Goal: Information Seeking & Learning: Learn about a topic

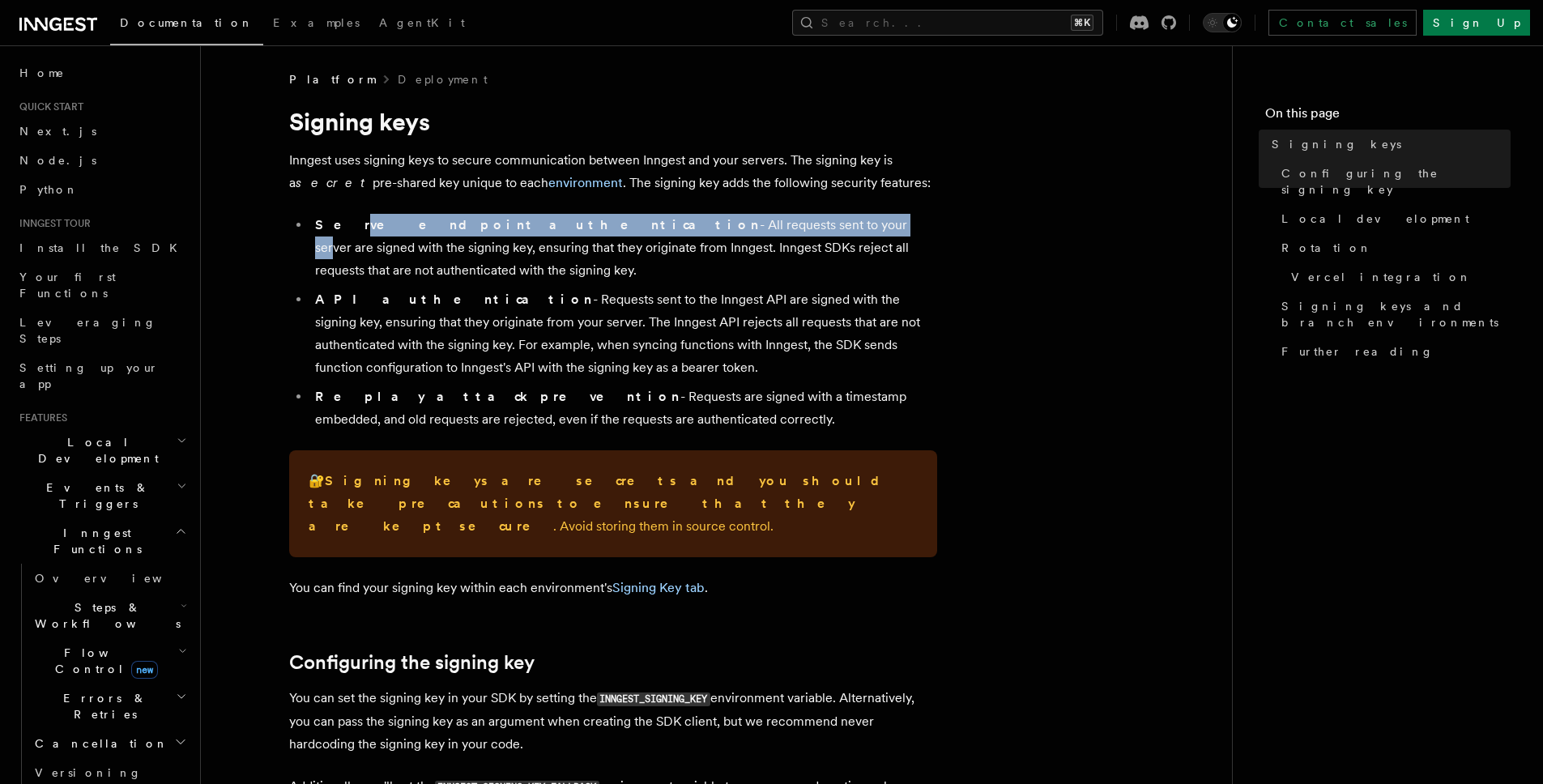
drag, startPoint x: 335, startPoint y: 226, endPoint x: 657, endPoint y: 219, distance: 322.1
click at [657, 219] on li "Serve endpoint authentication - All requests sent to your server are signed wit…" at bounding box center [624, 248] width 627 height 68
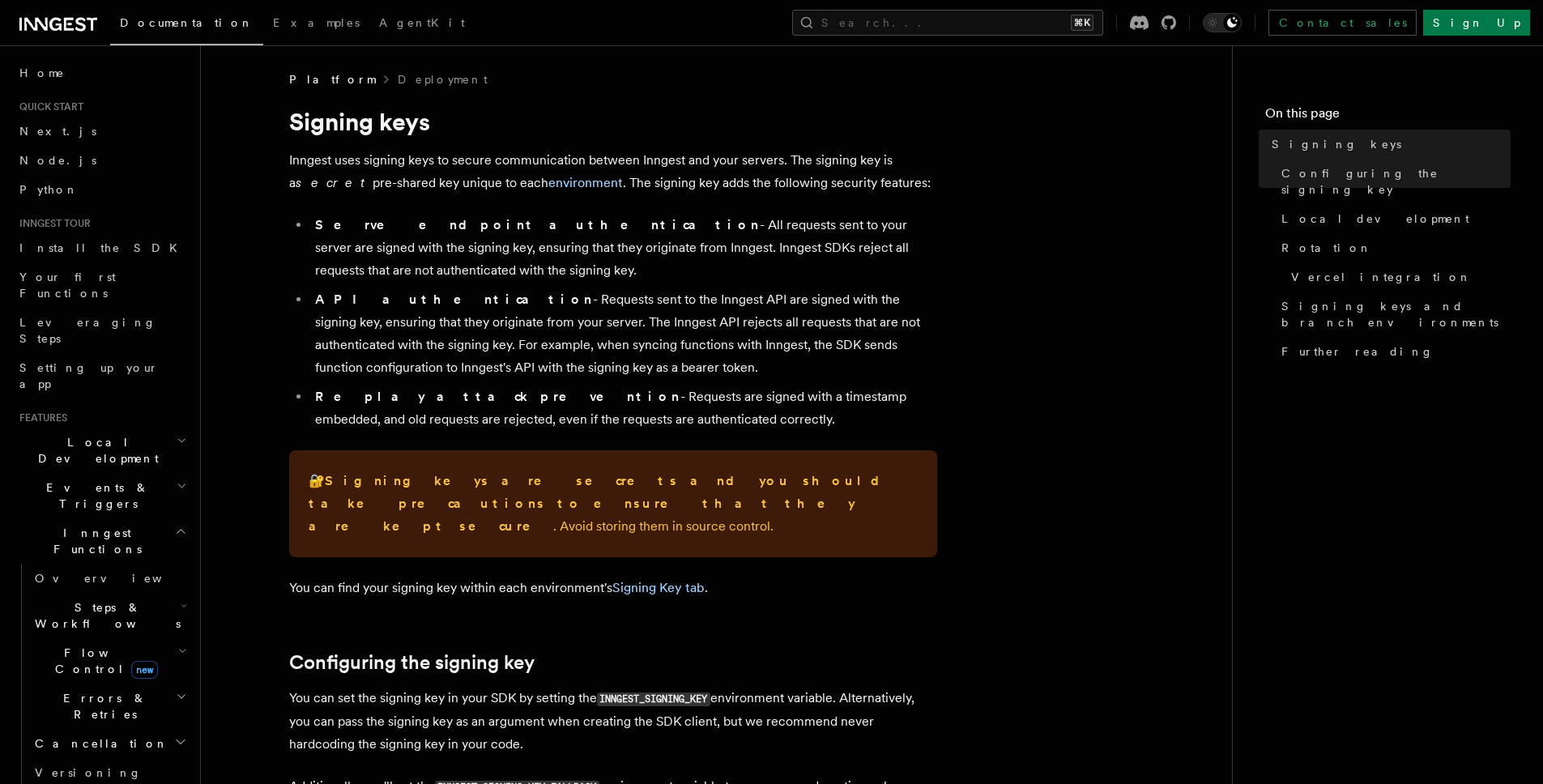
click at [772, 219] on li "Serve endpoint authentication - All requests sent to your server are signed wit…" at bounding box center [624, 248] width 627 height 68
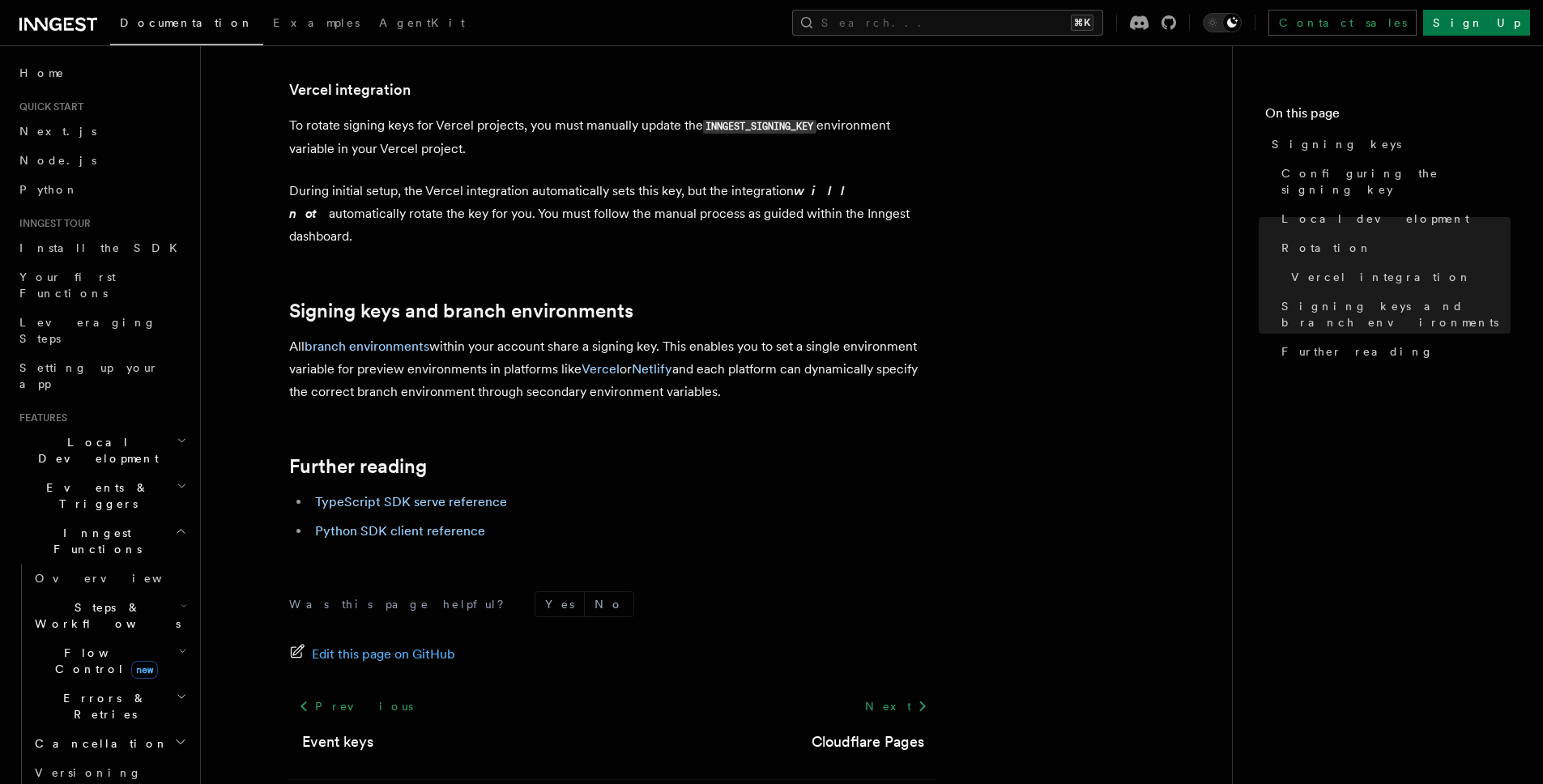
scroll to position [1662, 0]
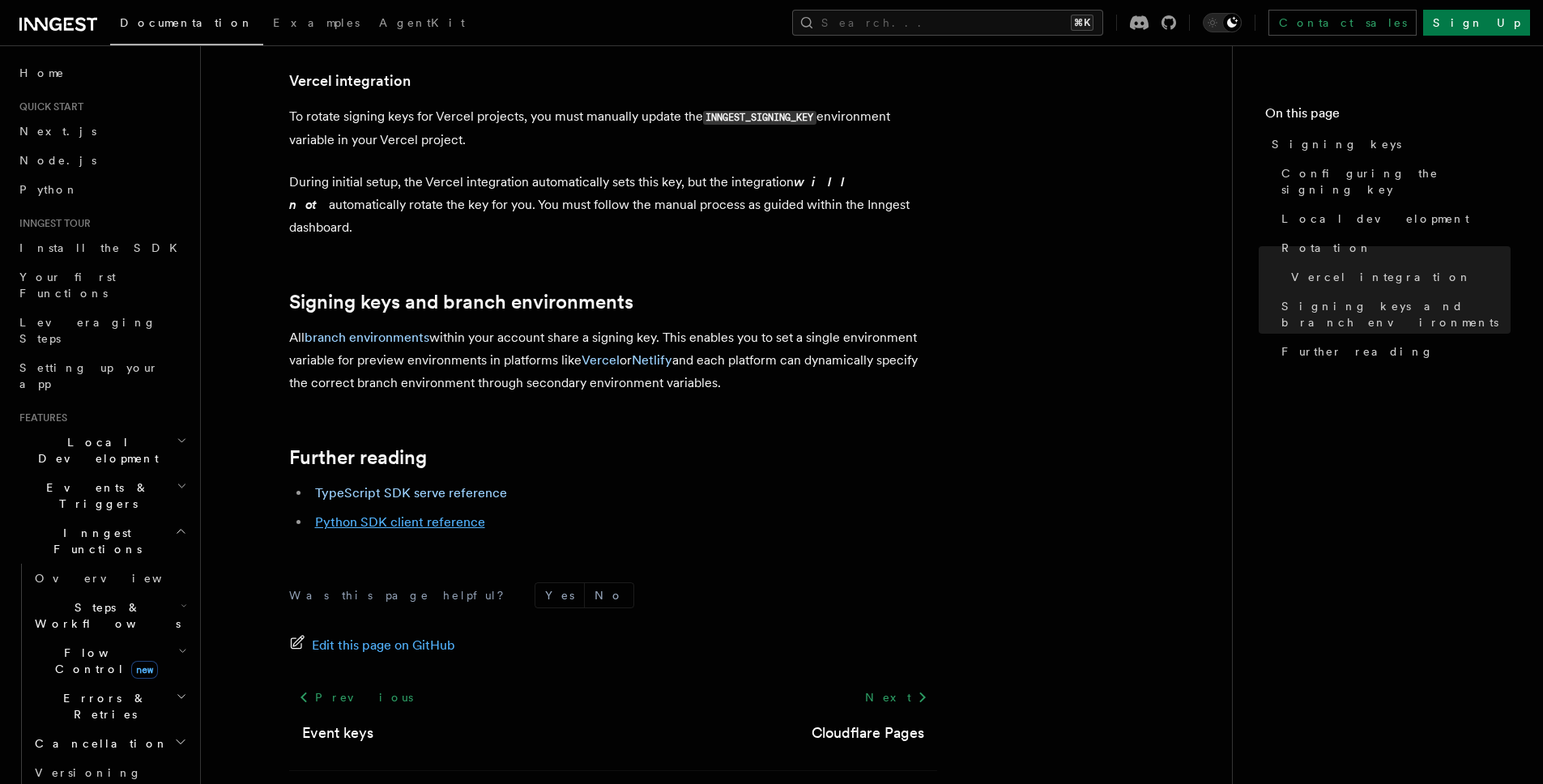
click at [426, 515] on link "Python SDK client reference" at bounding box center [400, 522] width 170 height 15
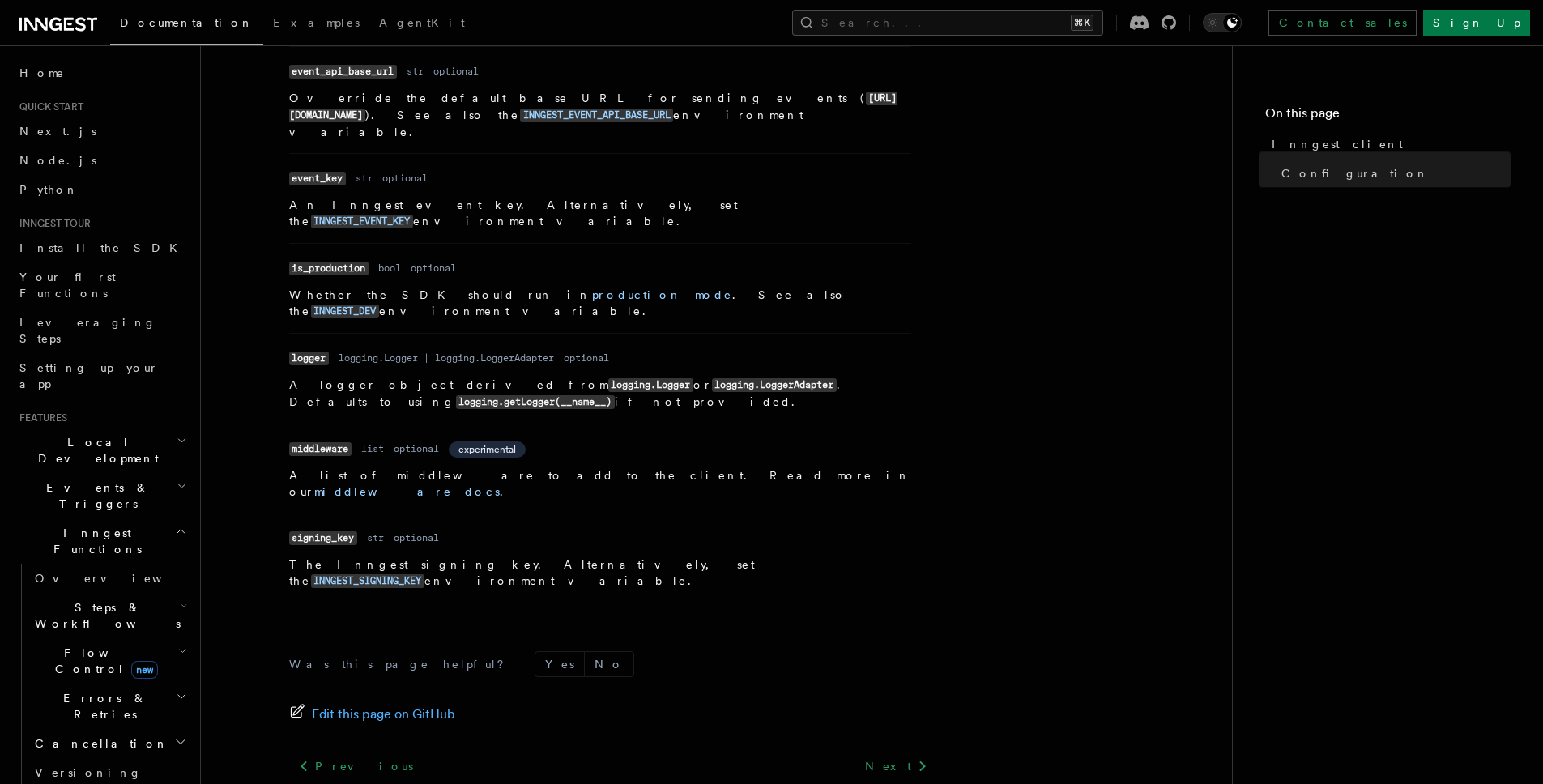
scroll to position [682, 0]
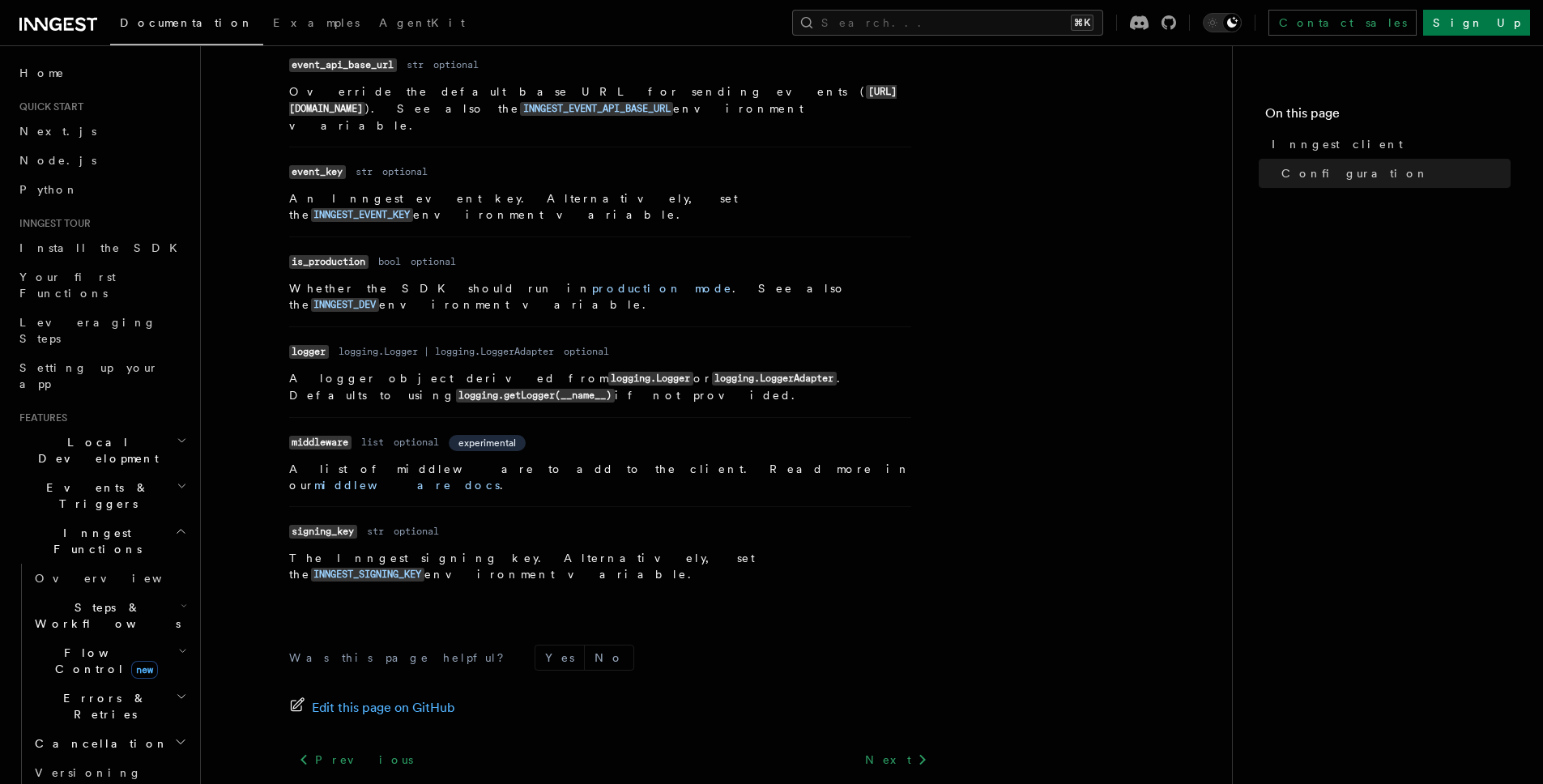
drag, startPoint x: 651, startPoint y: 447, endPoint x: 773, endPoint y: 445, distance: 122.0
click at [773, 550] on p "The Inngest signing key. Alternatively, set the INNGEST_SIGNING_KEY environment…" at bounding box center [600, 566] width 622 height 33
click at [787, 550] on p "The Inngest signing key. Alternatively, set the INNGEST_SIGNING_KEY environment…" at bounding box center [600, 566] width 622 height 33
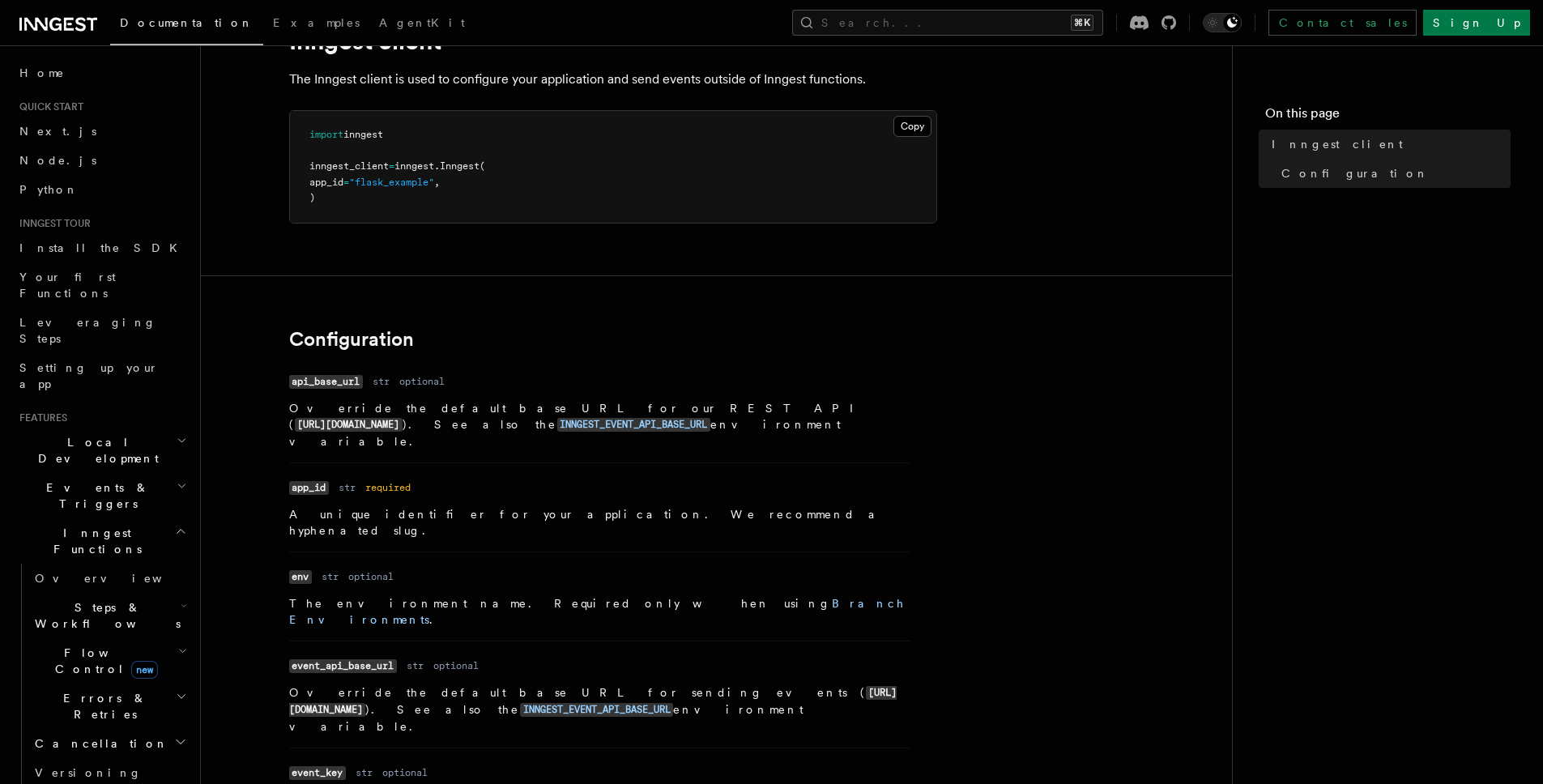
scroll to position [0, 0]
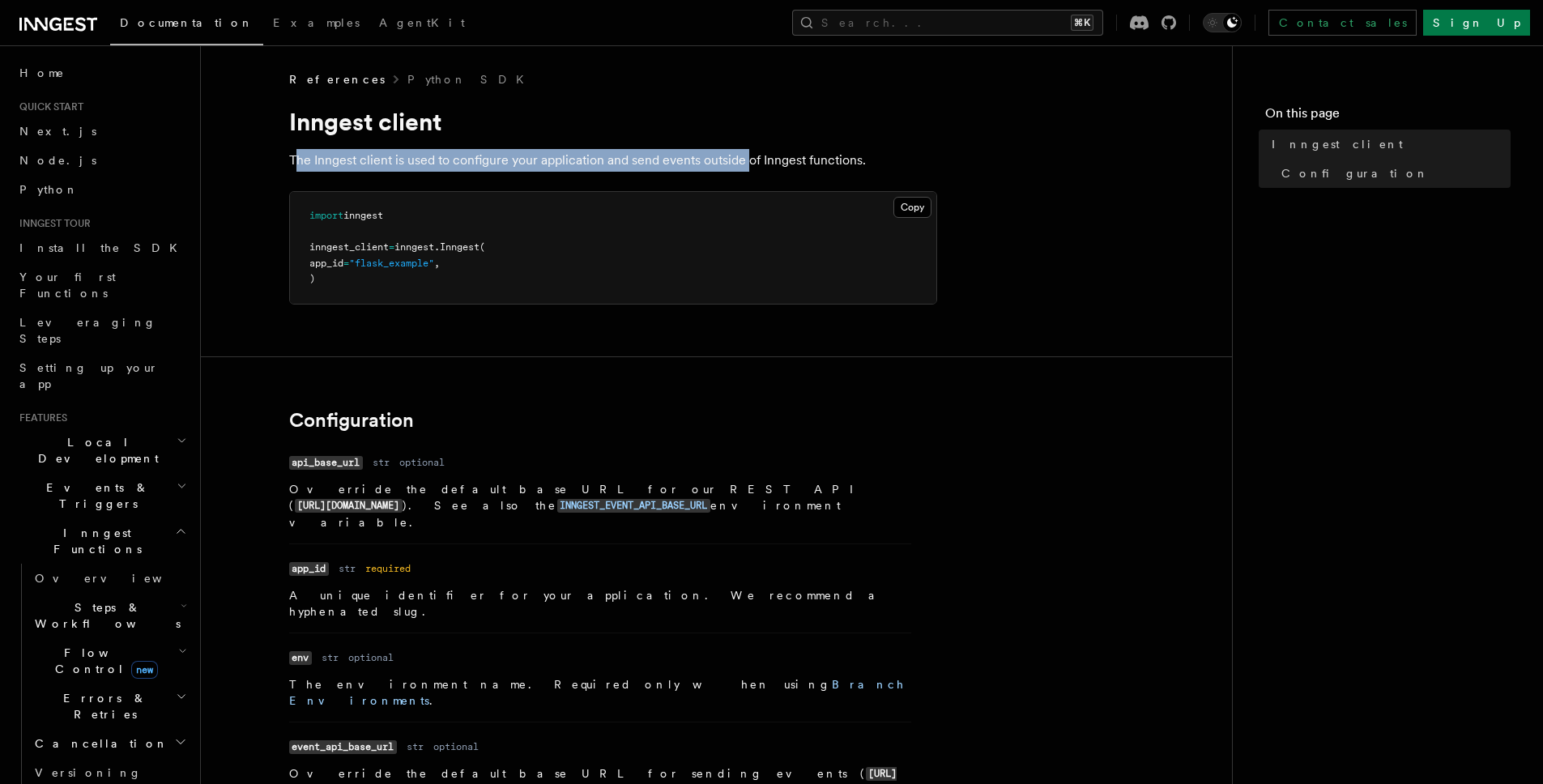
drag, startPoint x: 314, startPoint y: 161, endPoint x: 761, endPoint y: 158, distance: 447.0
click at [753, 158] on p "The Inngest client is used to configure your application and send events outsid…" at bounding box center [613, 159] width 648 height 22
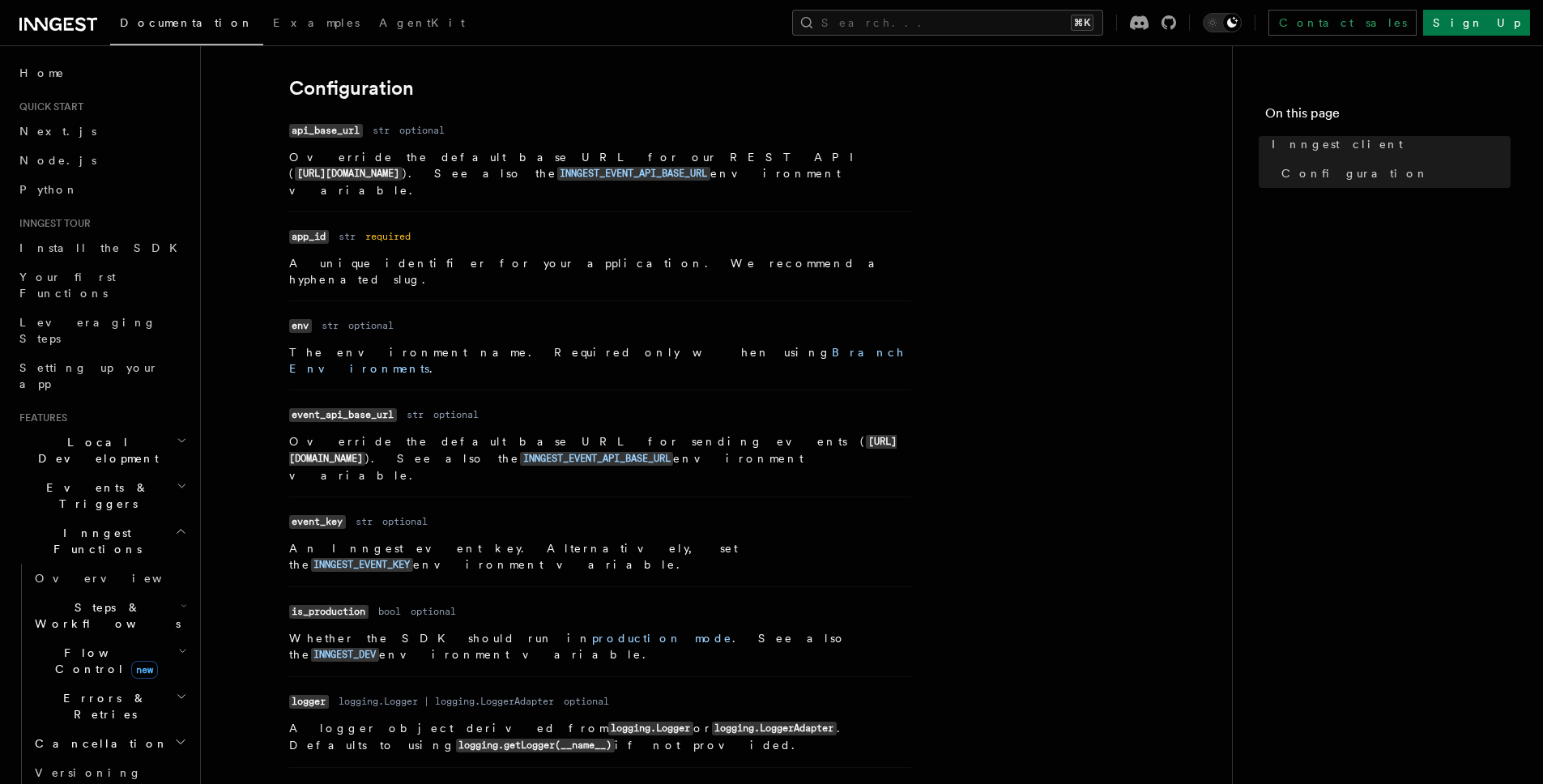
scroll to position [548, 0]
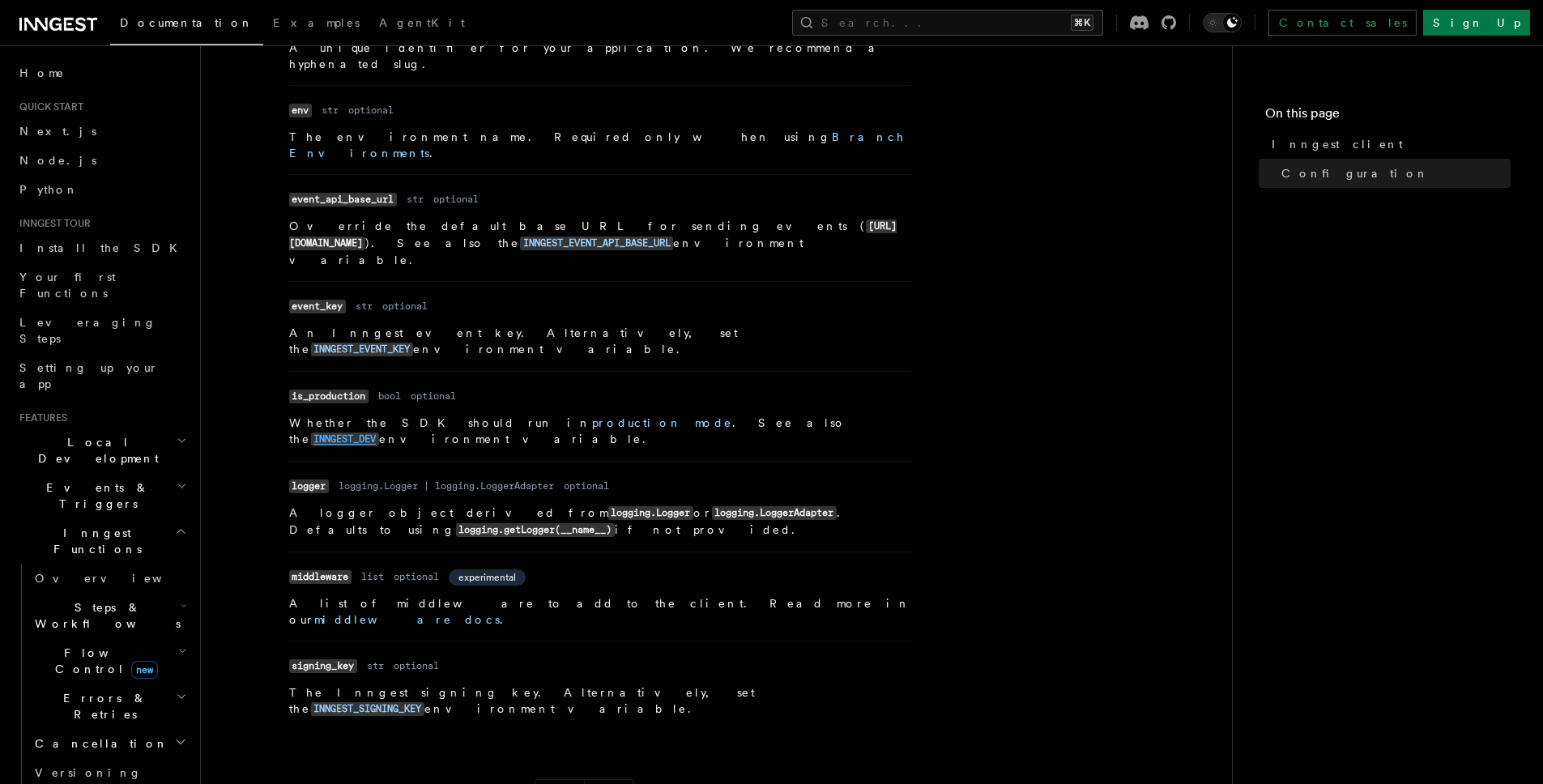
click at [379, 432] on code "INNGEST_DEV" at bounding box center [345, 439] width 68 height 13
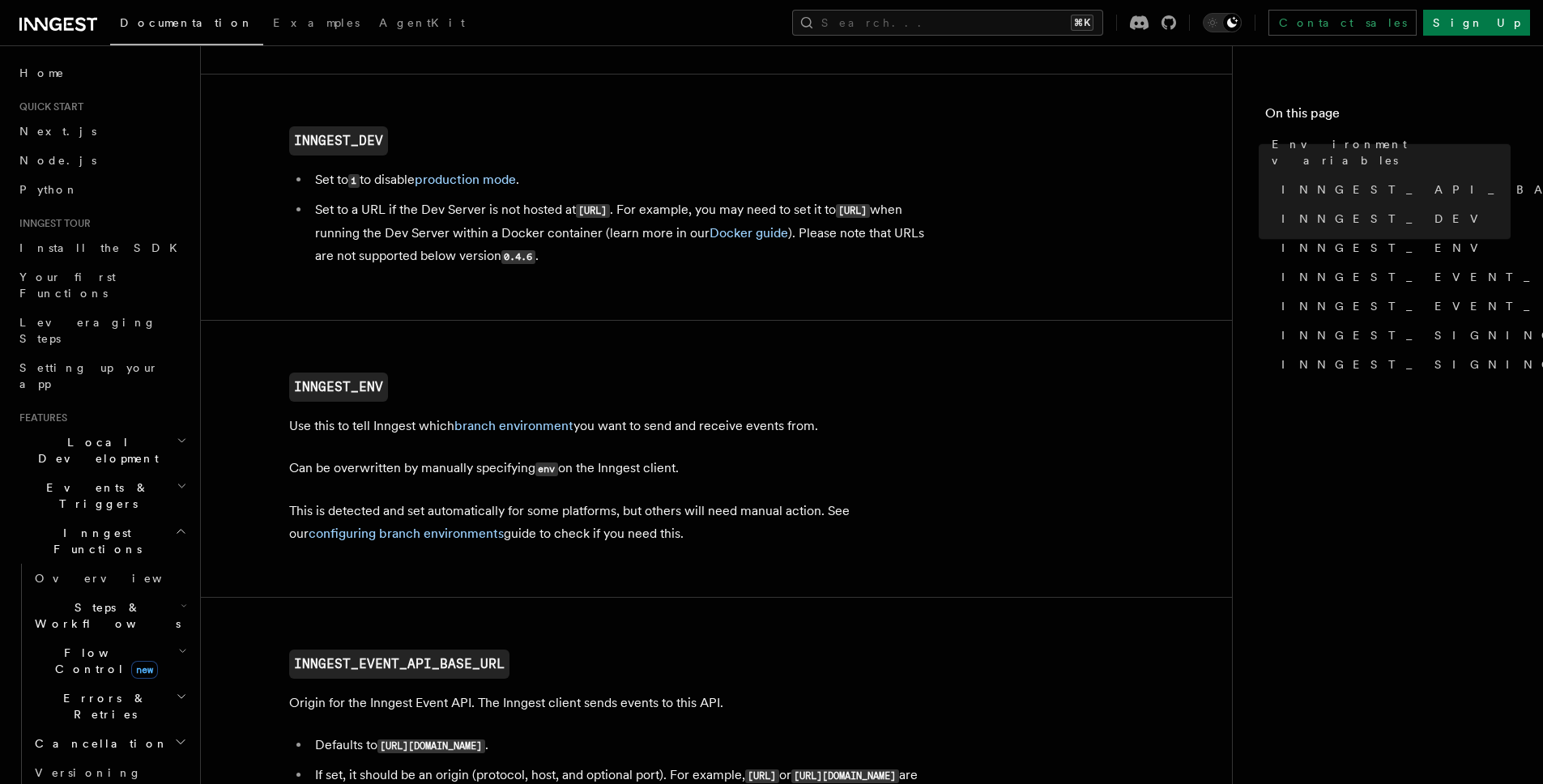
scroll to position [482, 0]
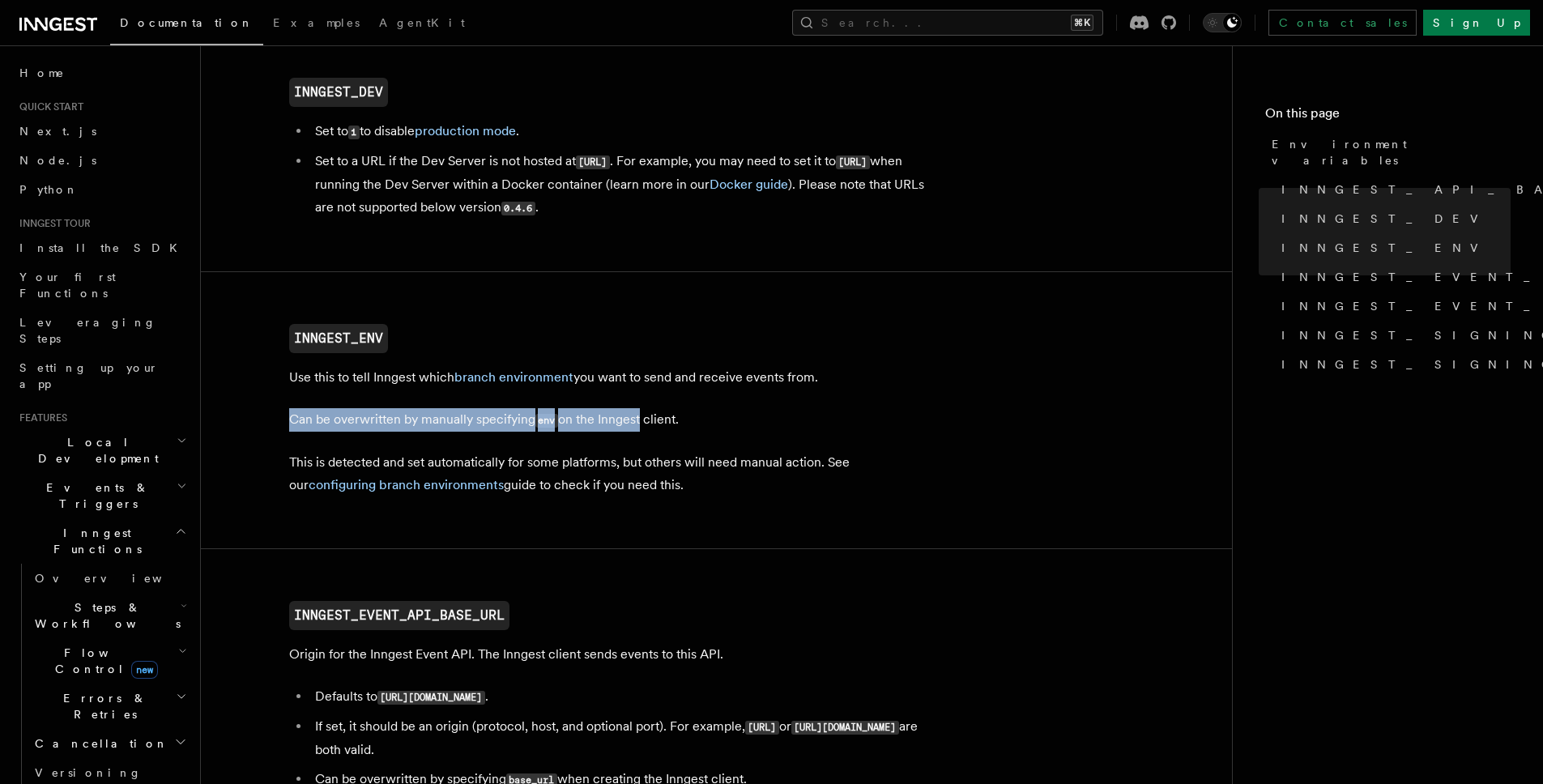
drag, startPoint x: 292, startPoint y: 422, endPoint x: 652, endPoint y: 422, distance: 360.0
click at [648, 422] on p "Can be overwritten by manually specifying env on the Inngest client." at bounding box center [613, 420] width 648 height 23
click at [695, 421] on p "Can be overwritten by manually specifying env on the Inngest client." at bounding box center [613, 420] width 648 height 23
click at [476, 380] on link "branch environment" at bounding box center [514, 377] width 119 height 15
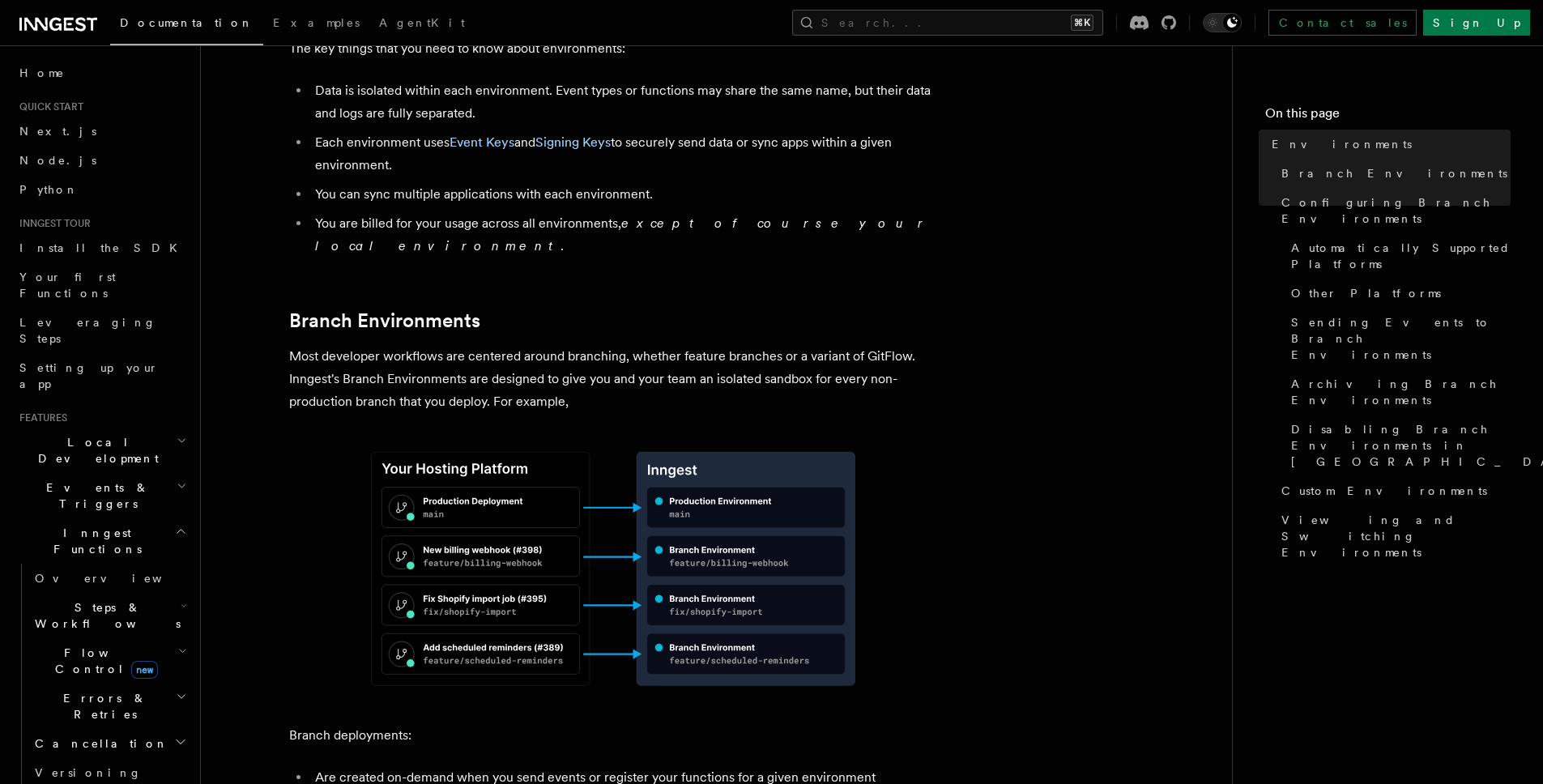
scroll to position [584, 0]
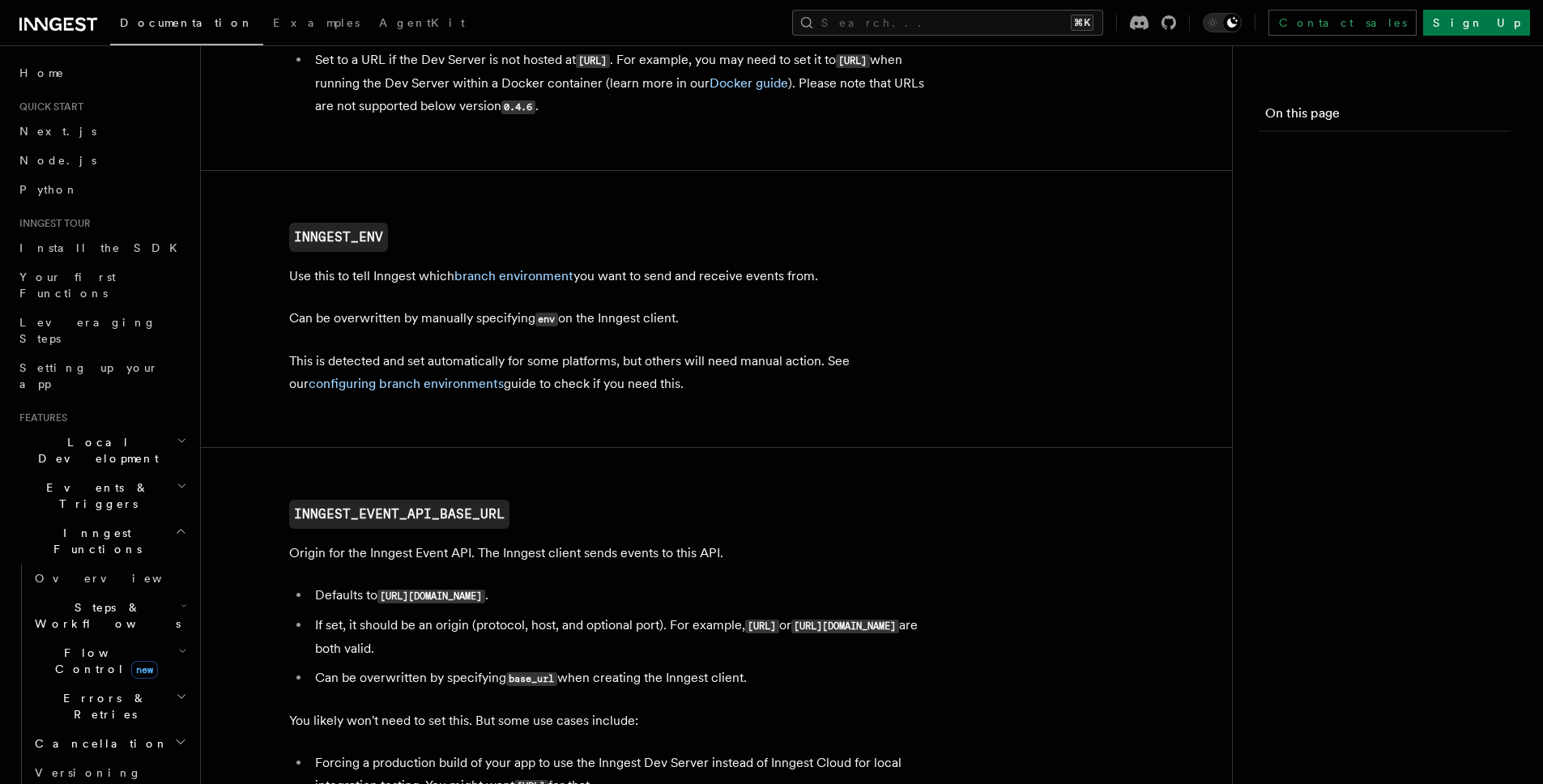
scroll to position [482, 0]
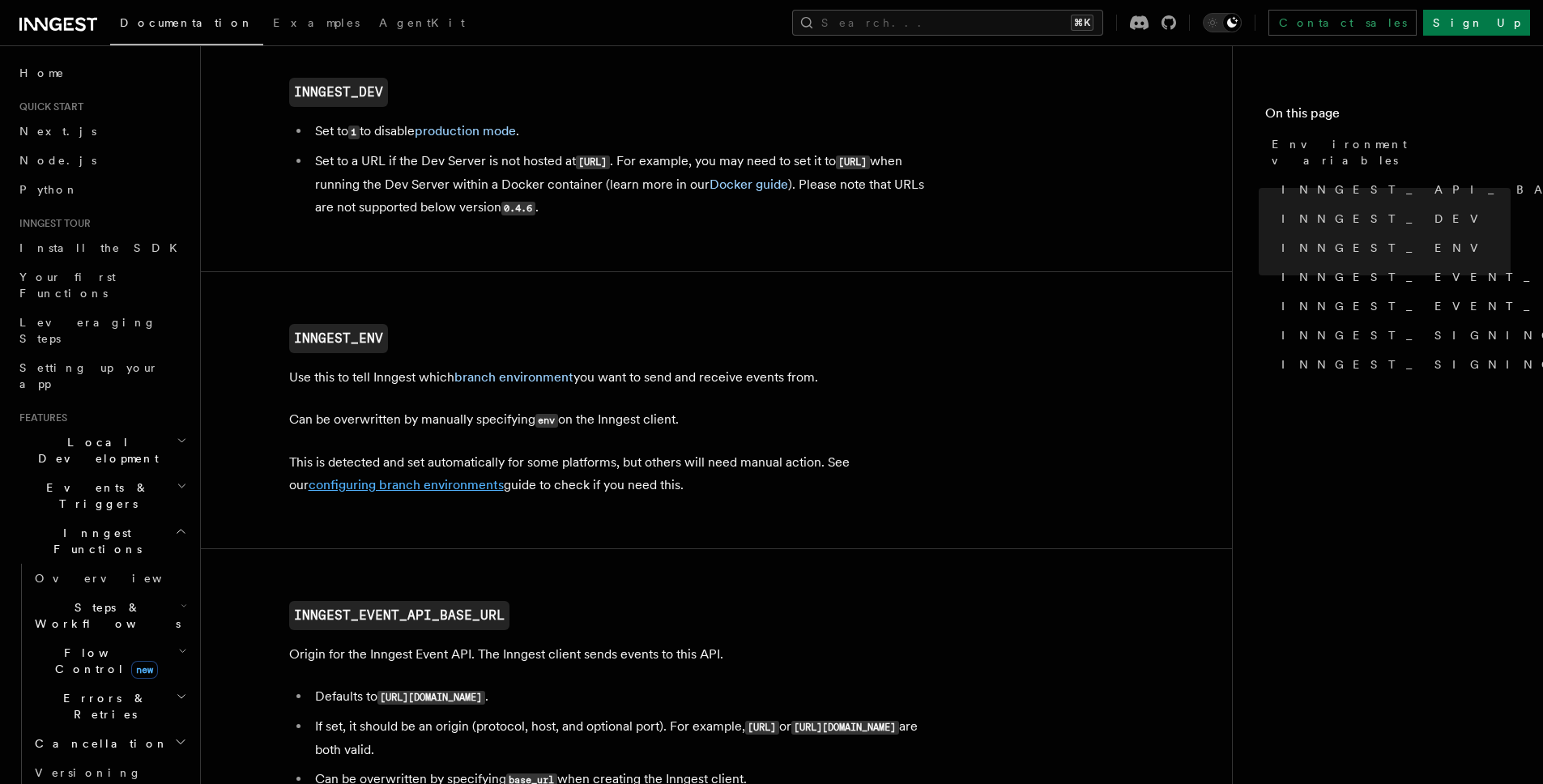
click at [413, 486] on link "configuring branch environments" at bounding box center [406, 484] width 195 height 15
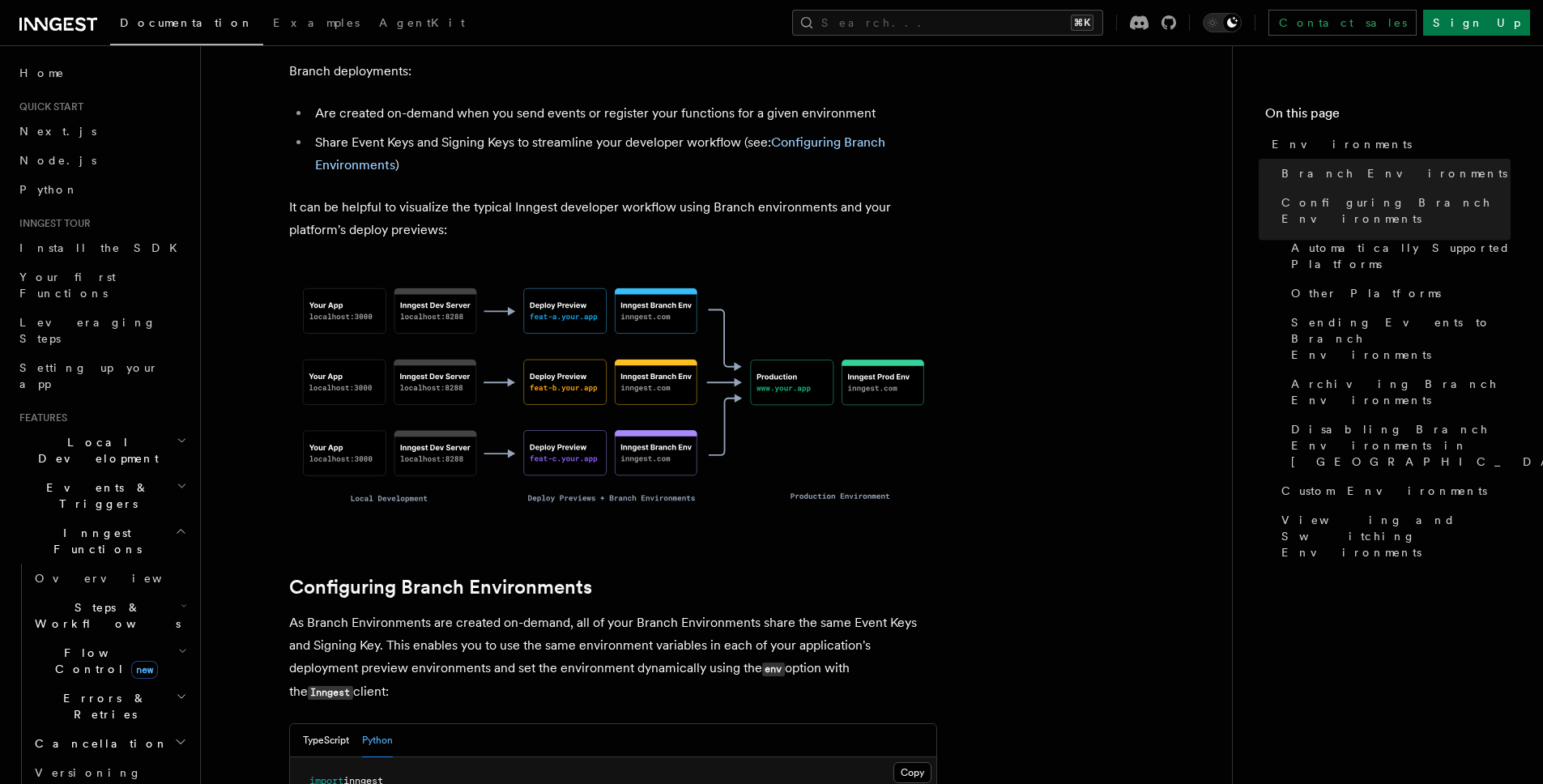
scroll to position [925, 0]
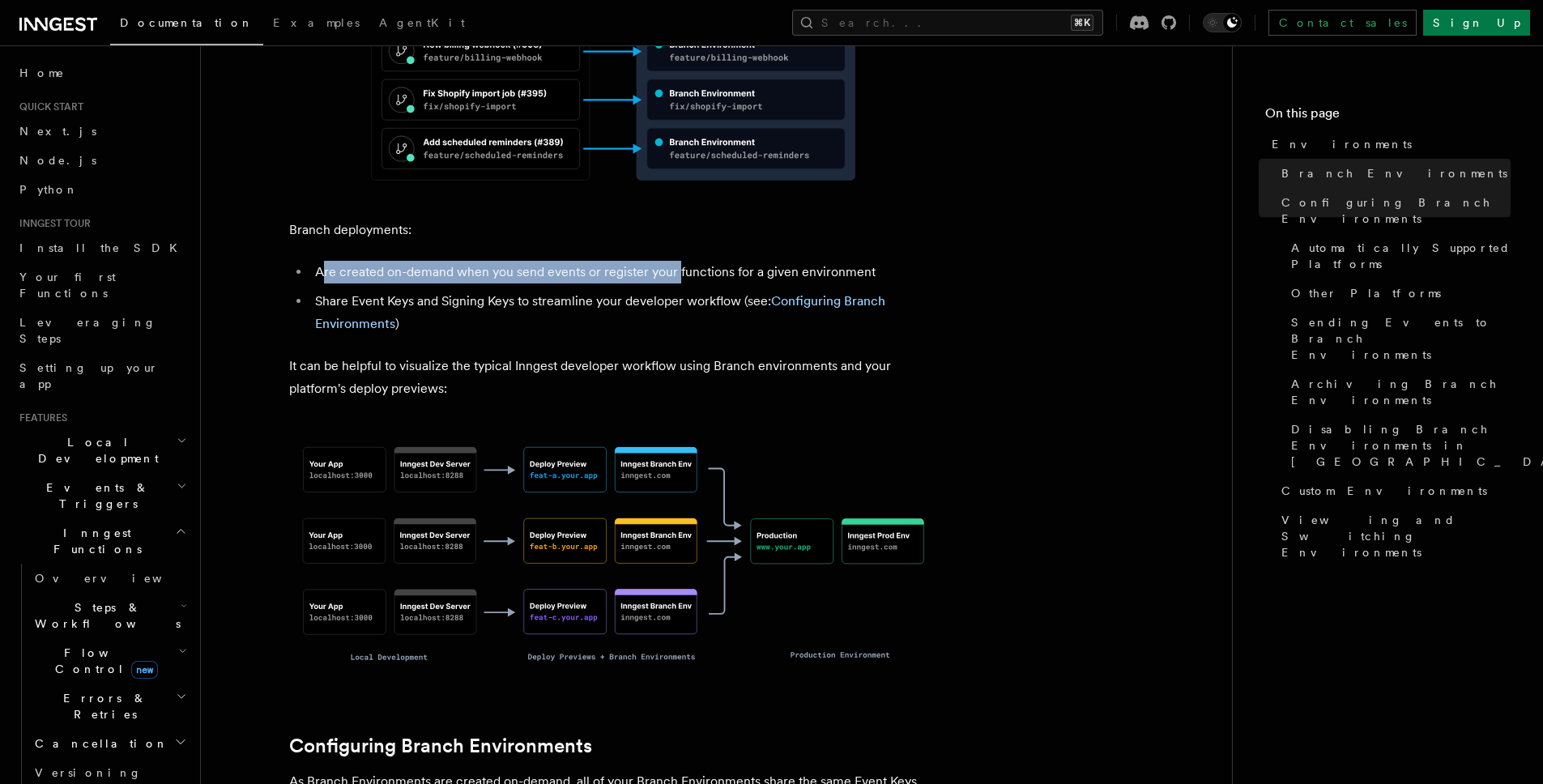
drag, startPoint x: 322, startPoint y: 208, endPoint x: 679, endPoint y: 209, distance: 357.0
click at [678, 260] on li "Are created on-demand when you send events or register your functions for a giv…" at bounding box center [624, 271] width 627 height 22
click at [768, 260] on li "Are created on-demand when you send events or register your functions for a giv…" at bounding box center [624, 271] width 627 height 22
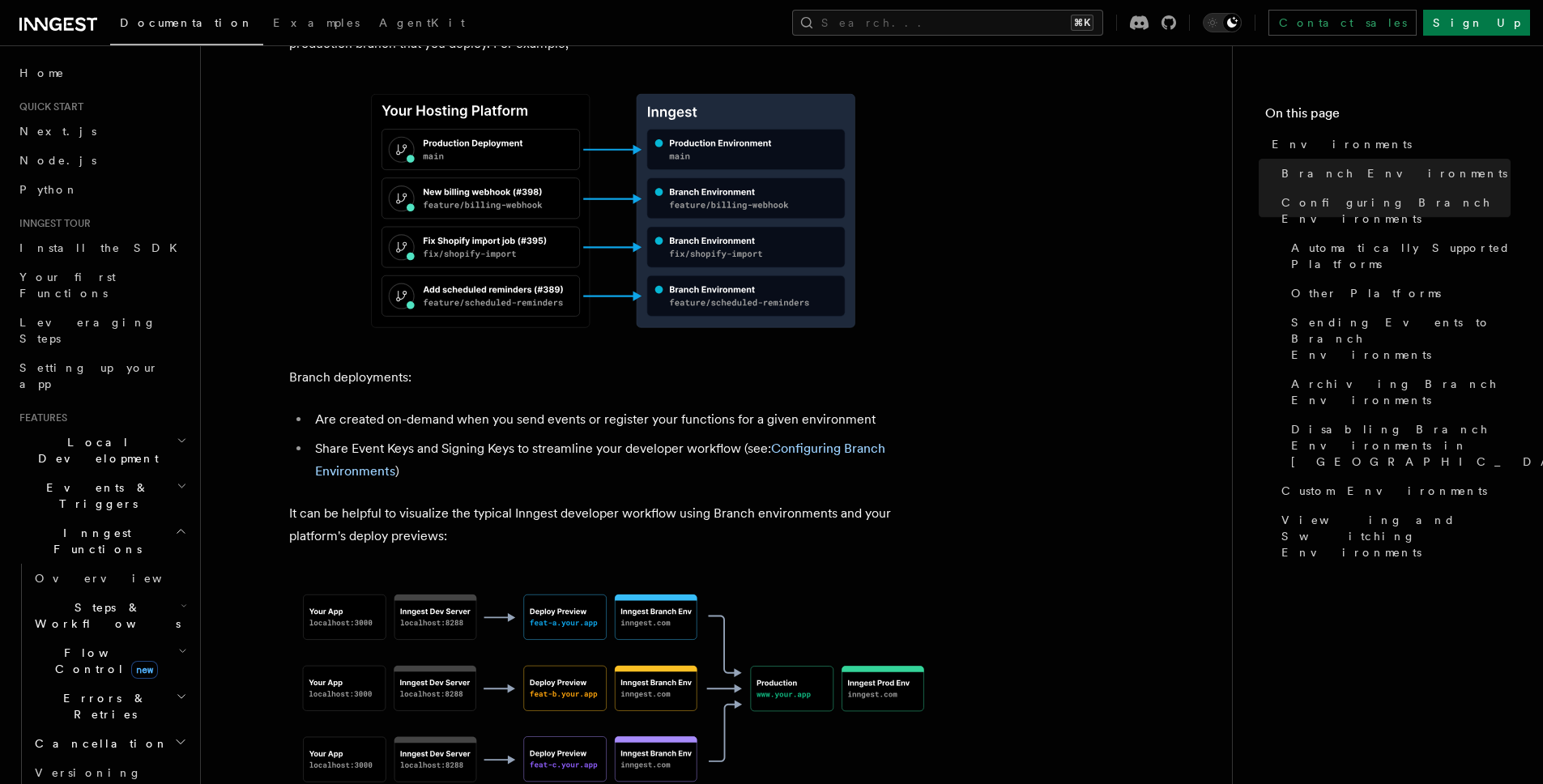
scroll to position [413, 0]
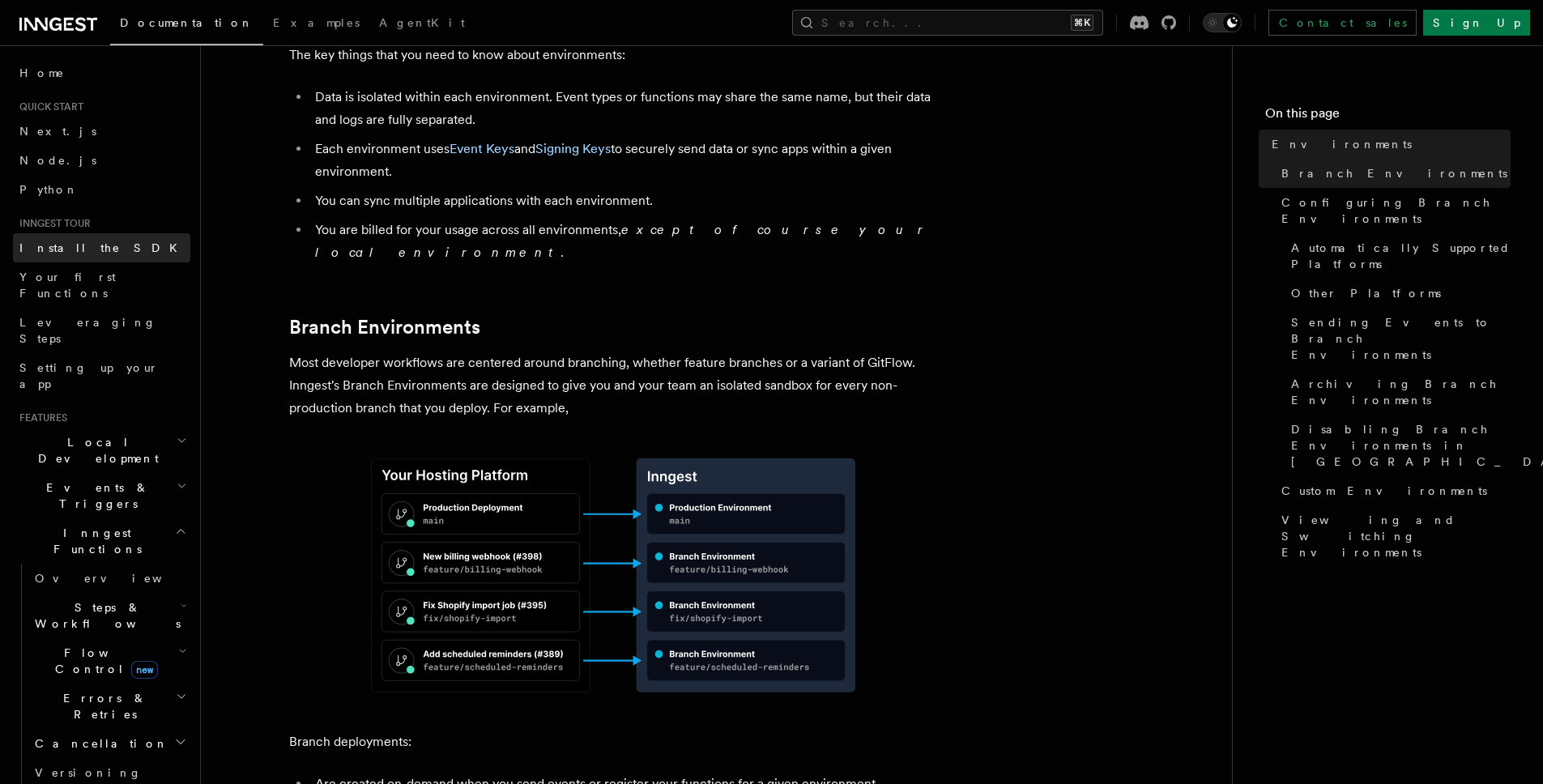
click at [65, 245] on span "Install the SDK" at bounding box center [103, 248] width 167 height 13
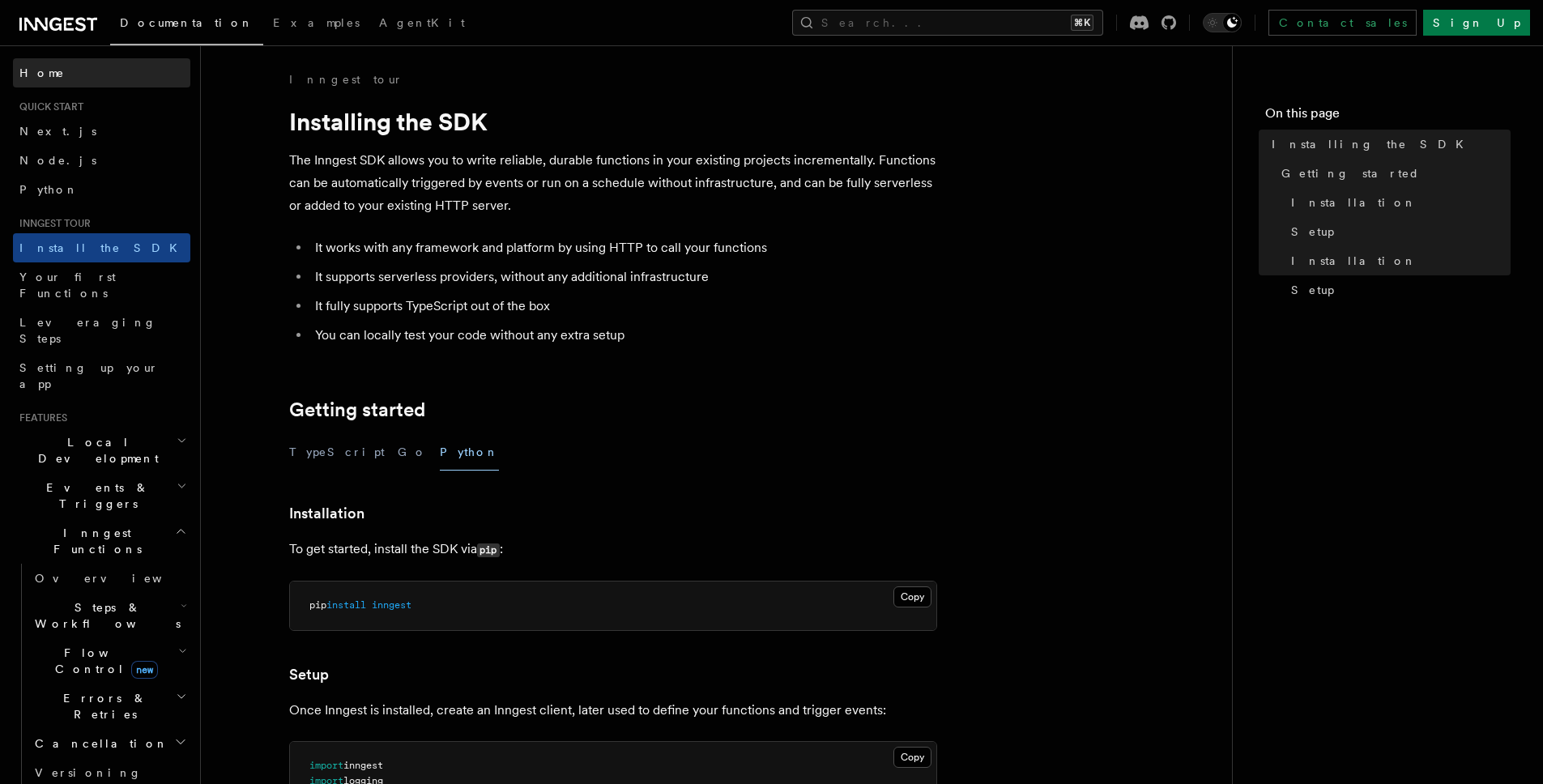
click at [64, 72] on link "Home" at bounding box center [101, 72] width 177 height 30
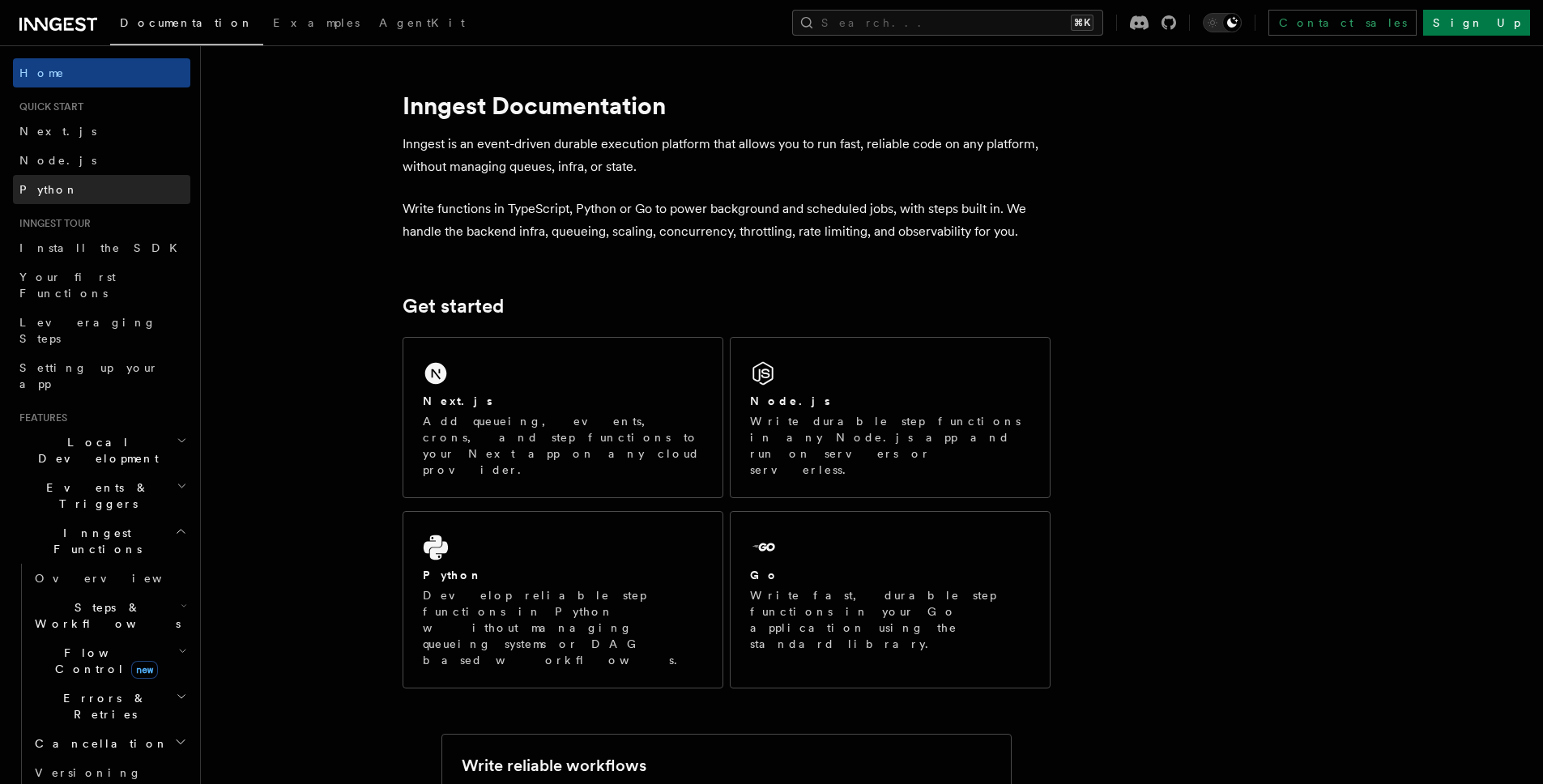
click at [74, 187] on link "Python" at bounding box center [101, 189] width 177 height 30
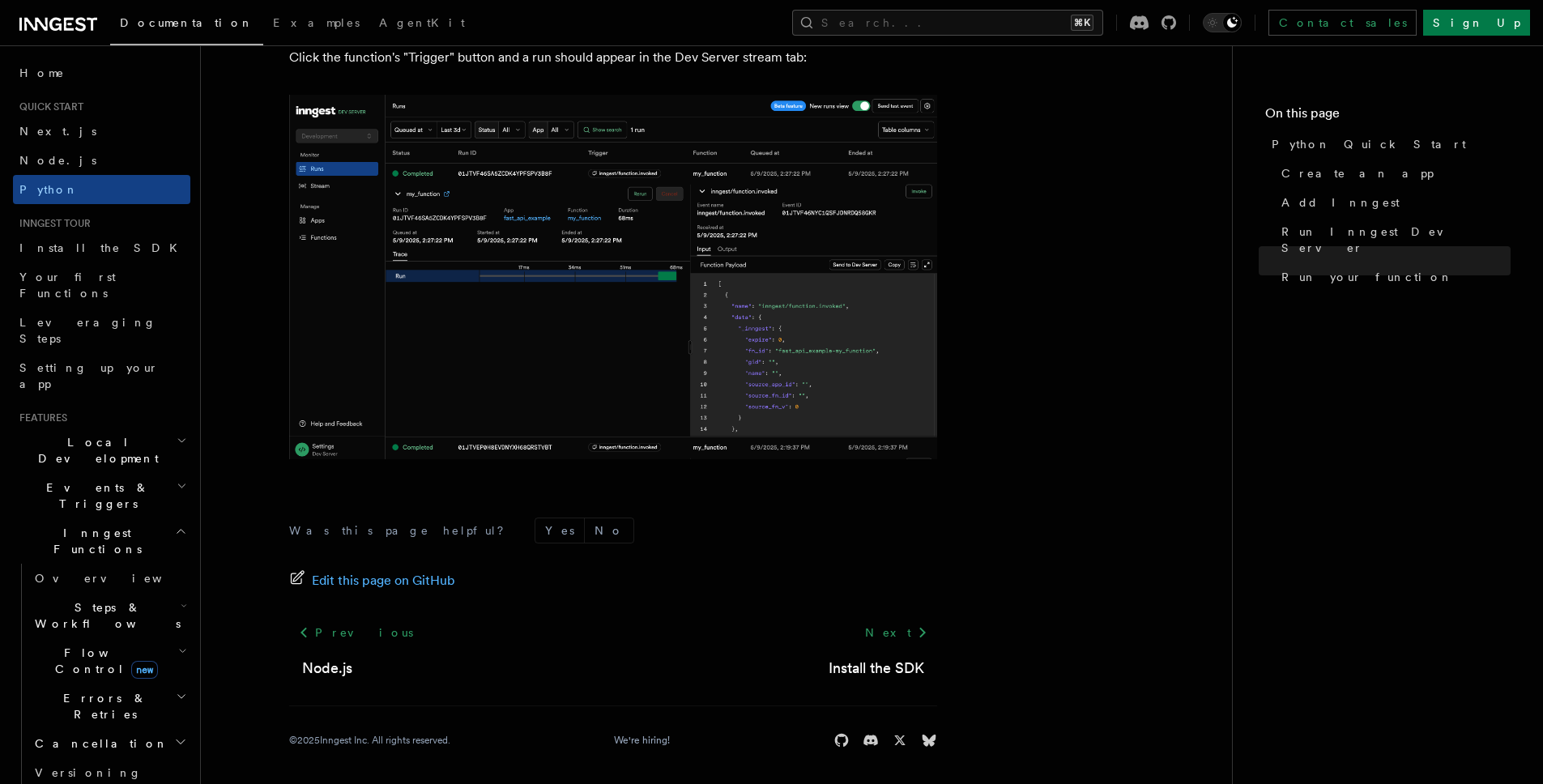
scroll to position [3311, 0]
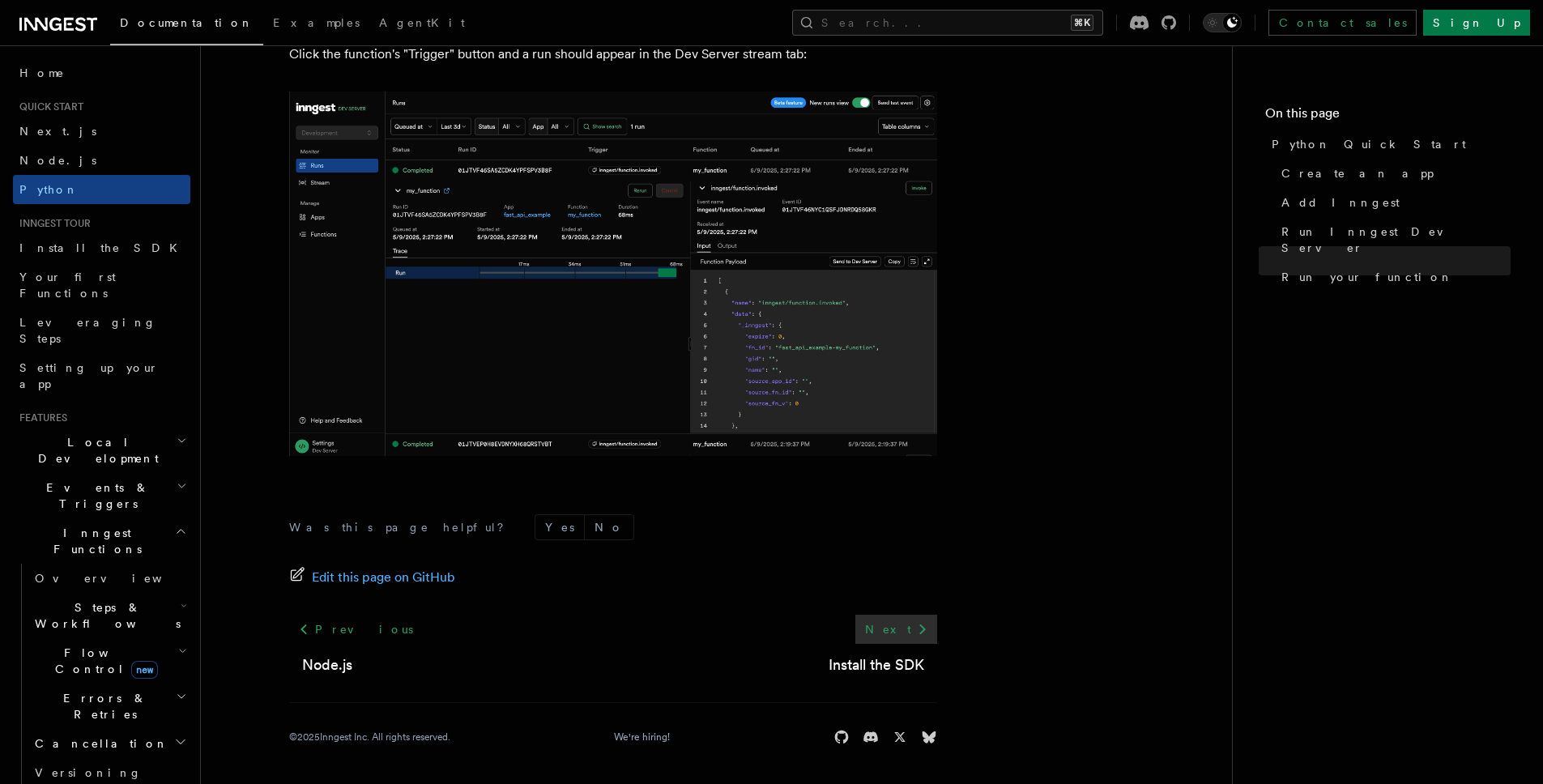
click at [905, 626] on link "Next" at bounding box center [896, 629] width 81 height 30
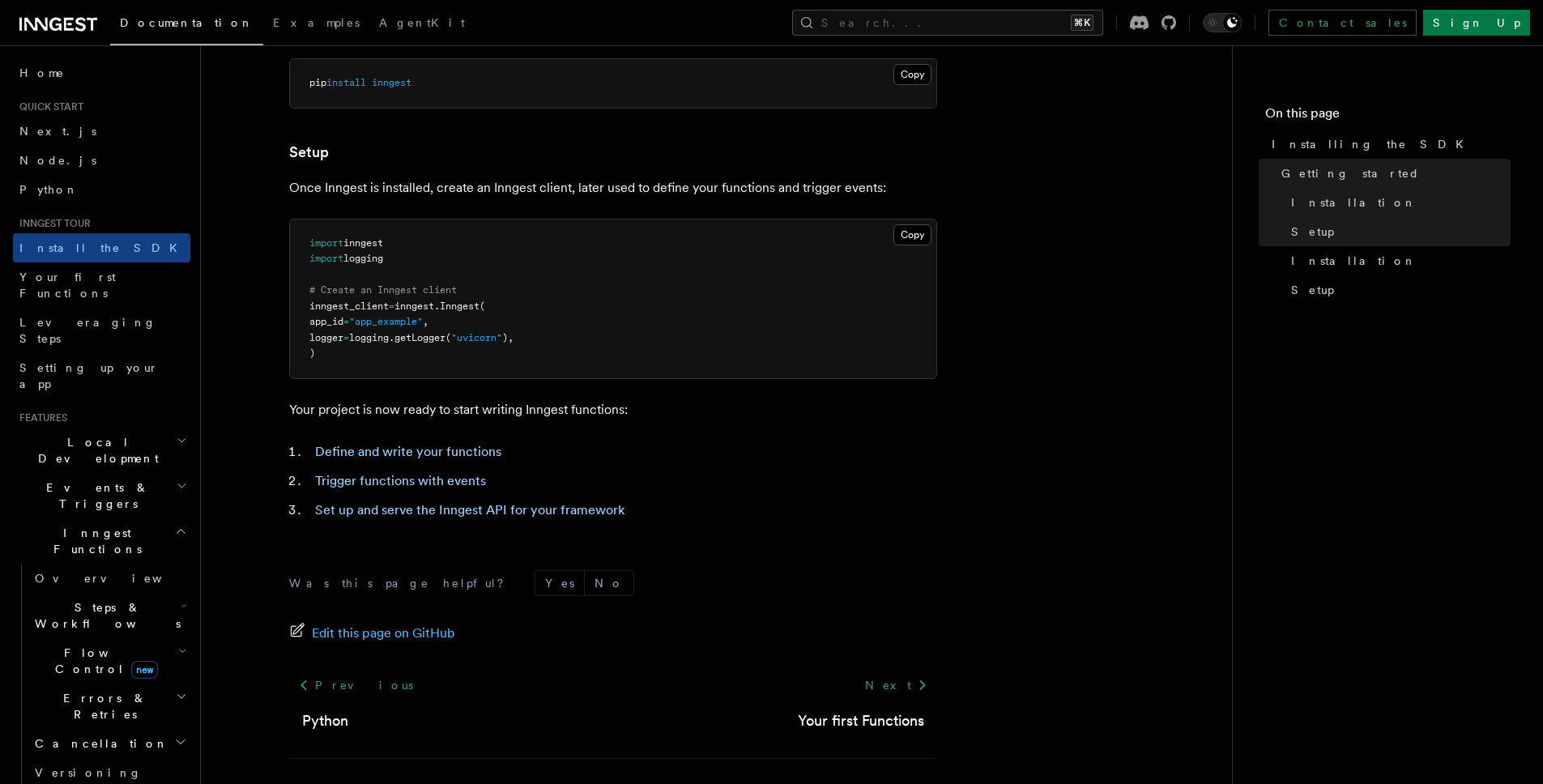
scroll to position [578, 0]
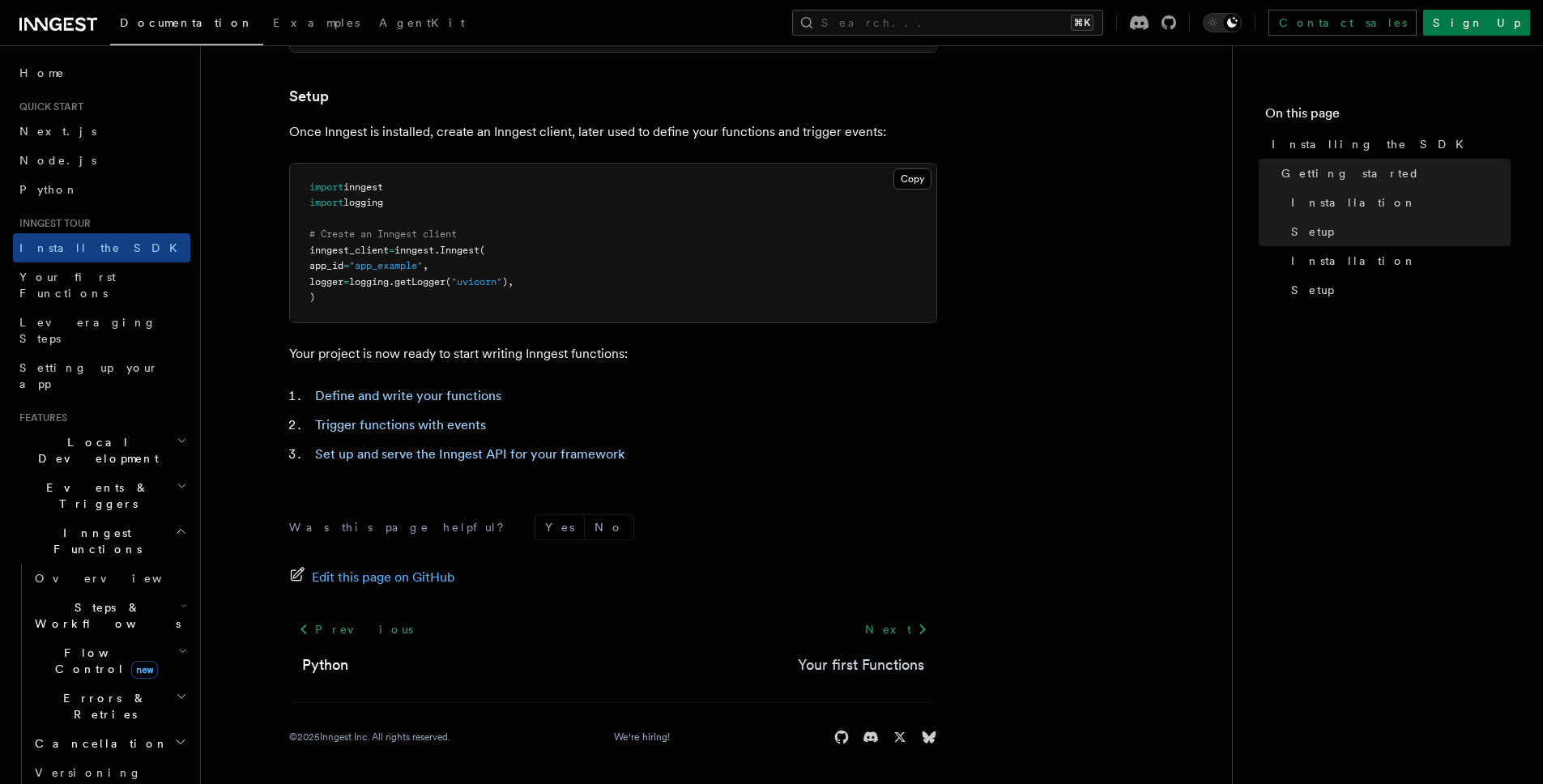
click at [839, 661] on link "Your first Functions" at bounding box center [860, 664] width 126 height 22
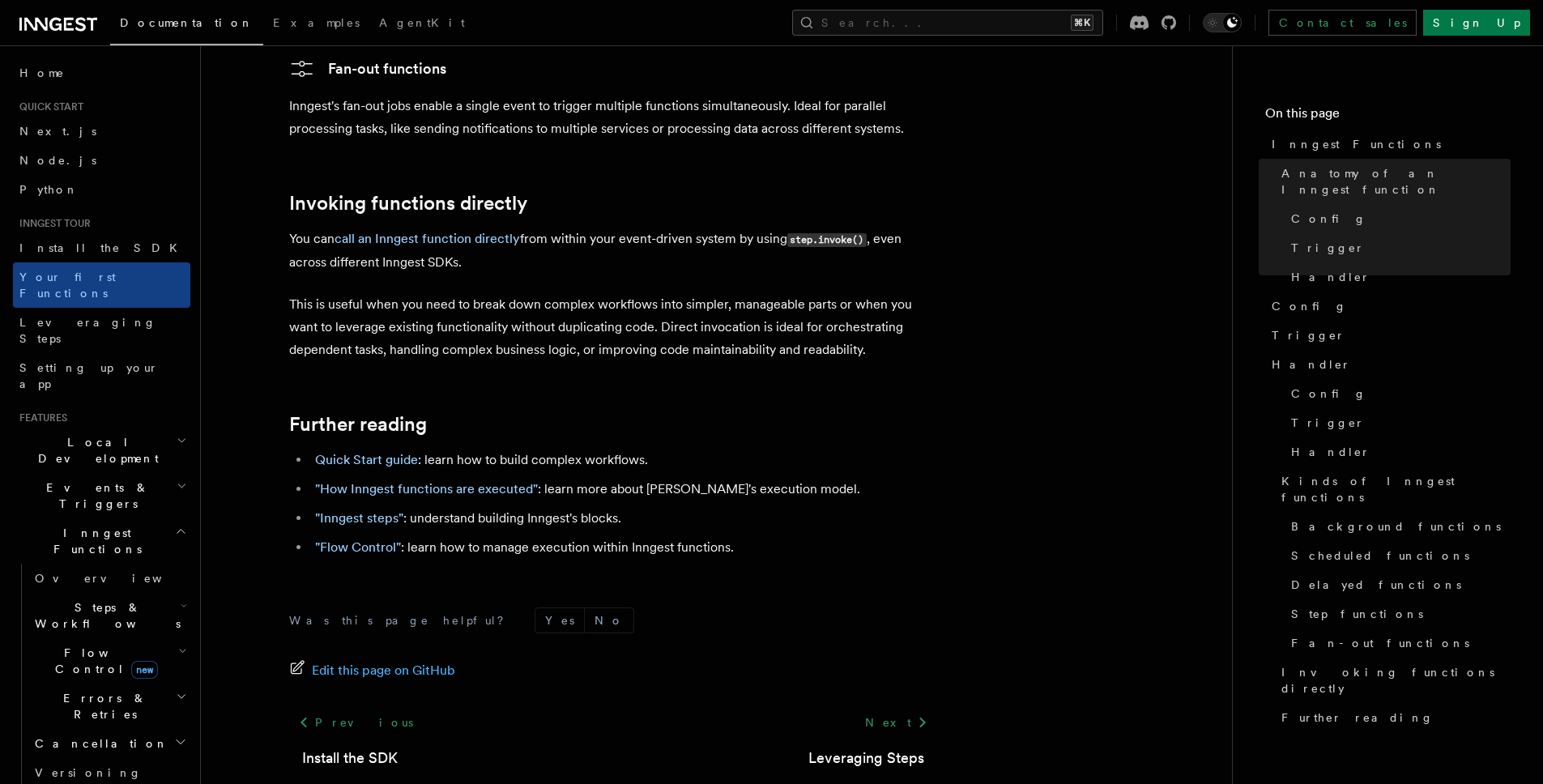
scroll to position [3280, 0]
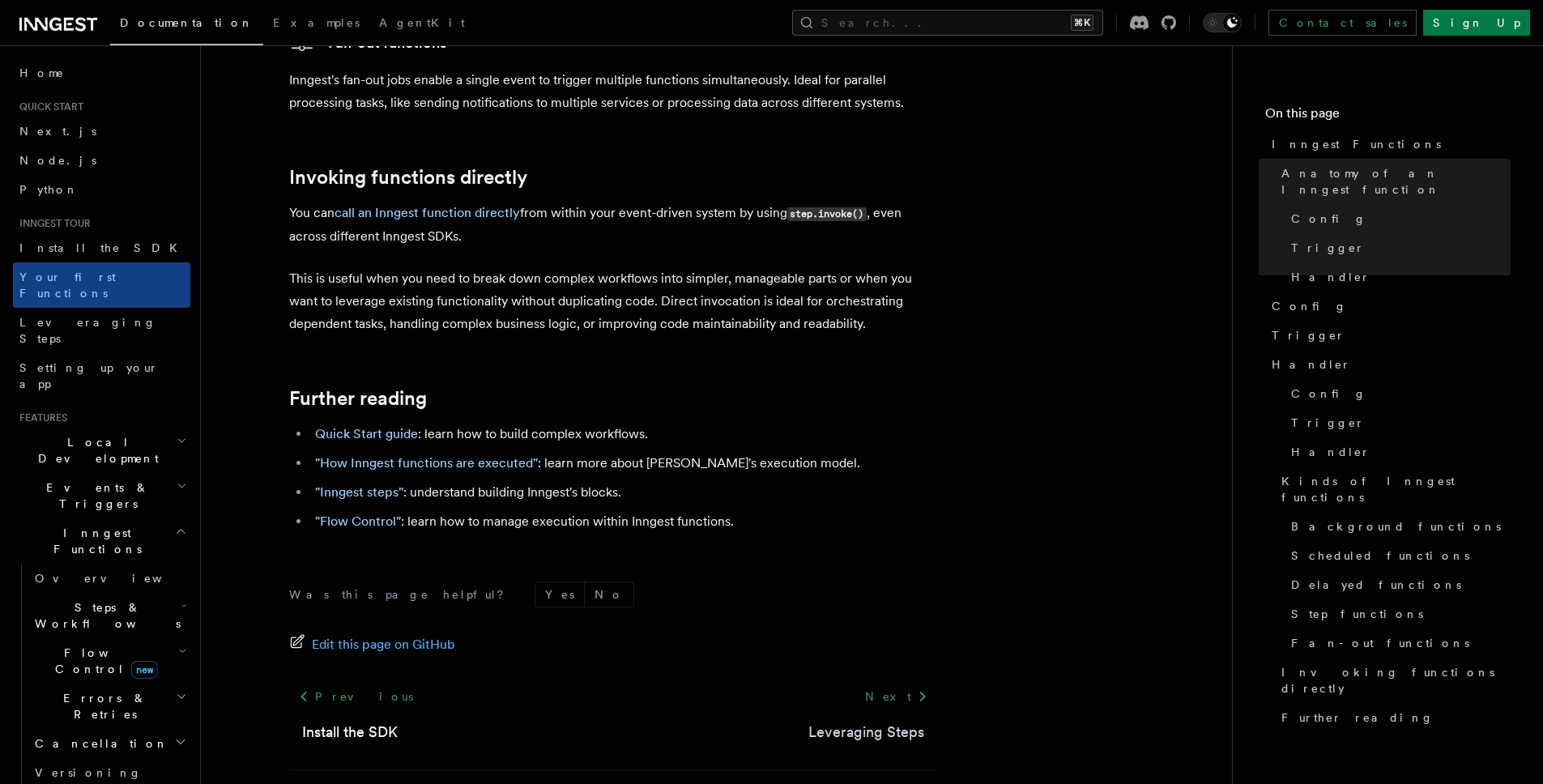
click at [895, 720] on link "Leveraging Steps" at bounding box center [865, 731] width 115 height 22
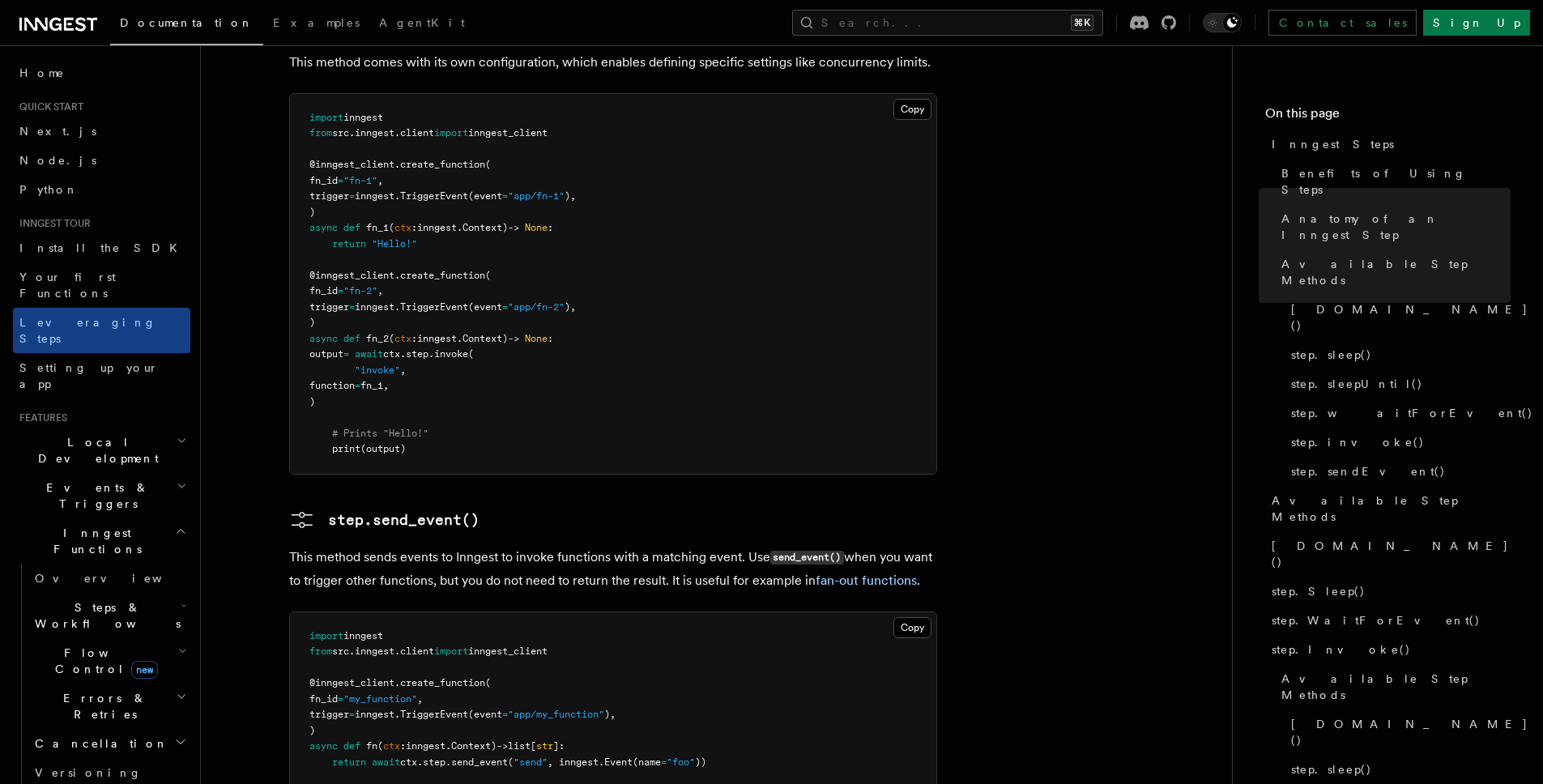
scroll to position [3671, 0]
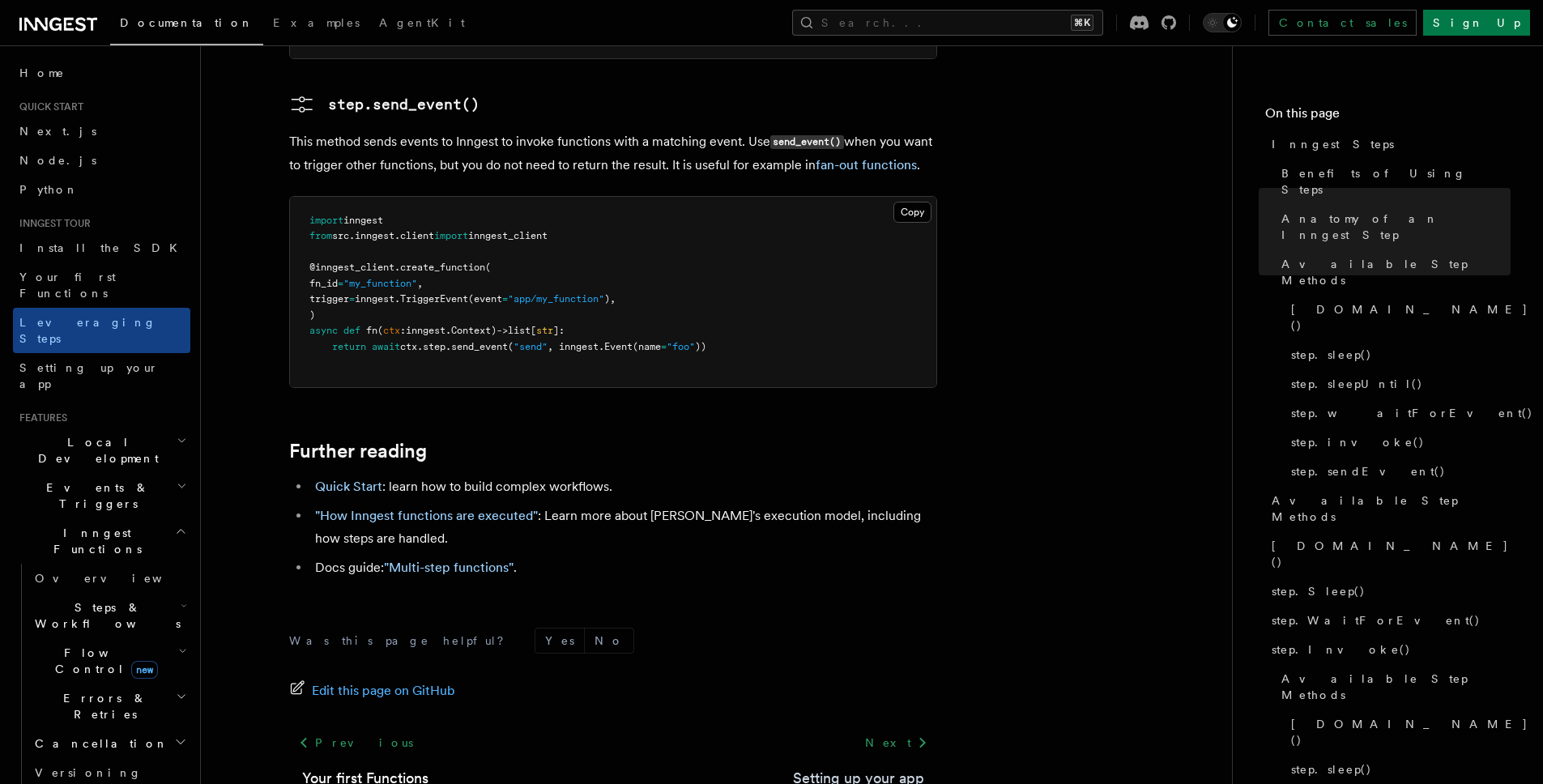
click at [861, 767] on link "Setting up your app" at bounding box center [858, 778] width 132 height 22
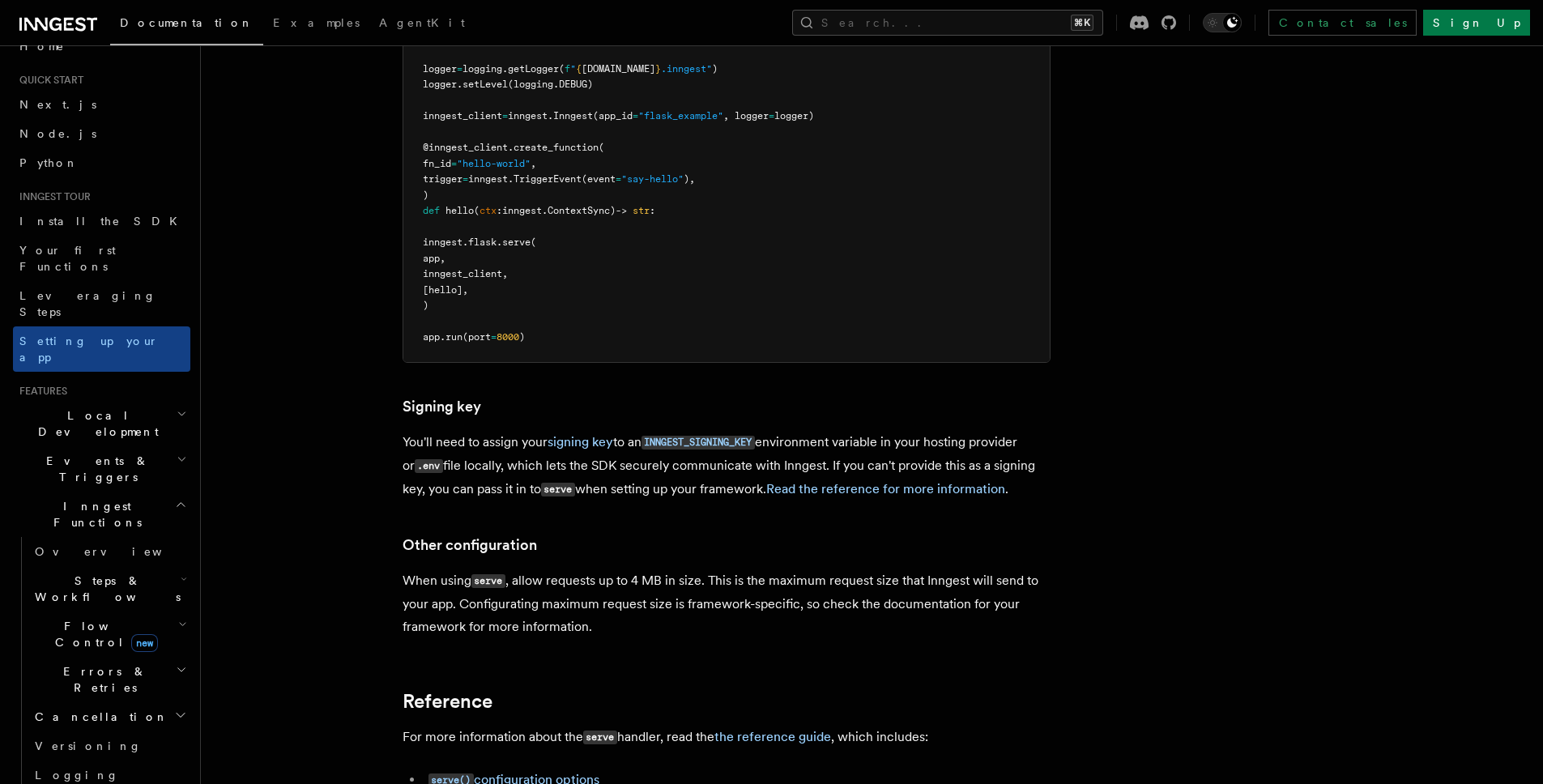
scroll to position [376, 0]
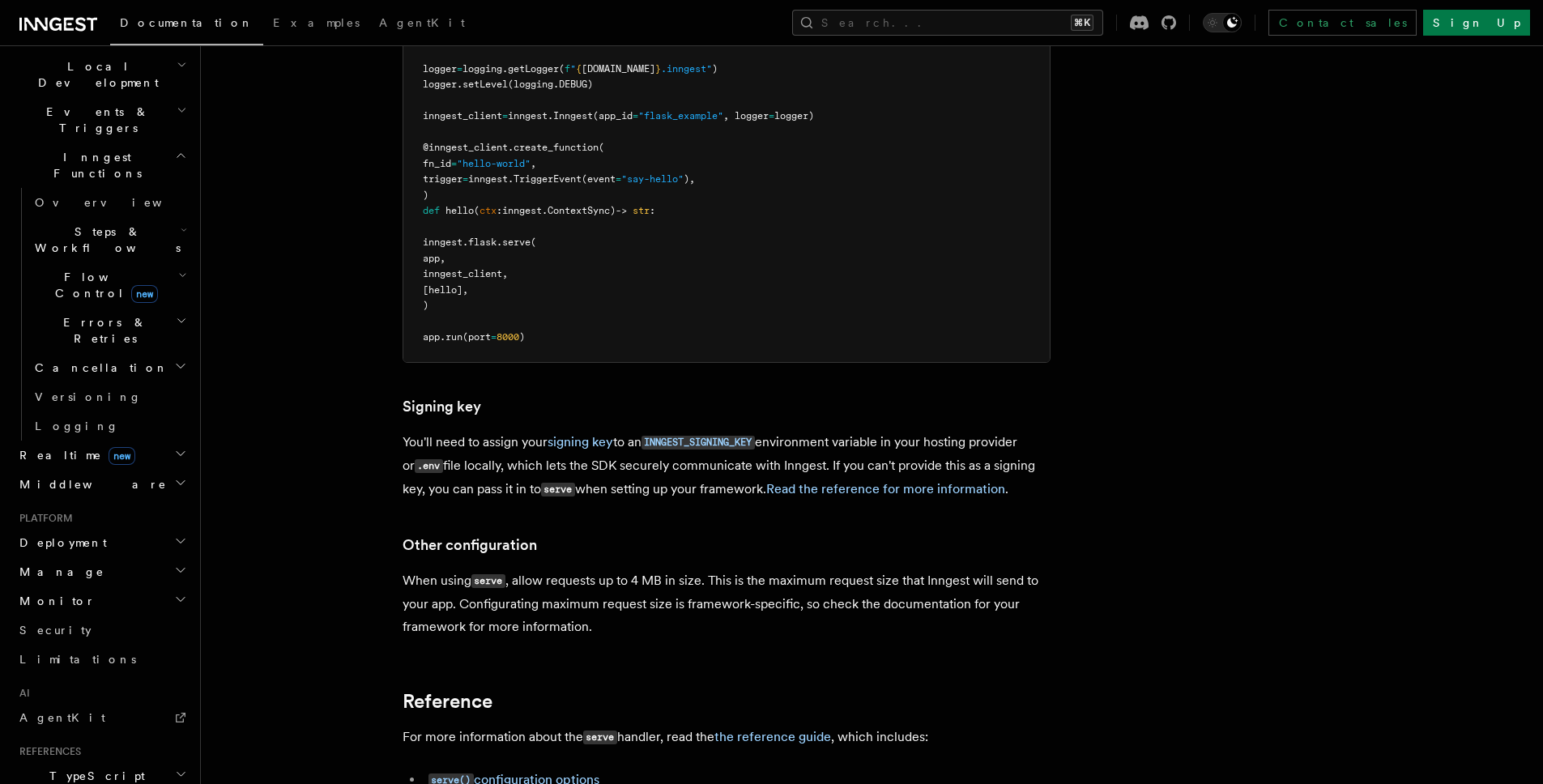
click at [141, 528] on h2 "Deployment" at bounding box center [101, 542] width 177 height 30
click at [103, 558] on link "Overview" at bounding box center [109, 572] width 162 height 30
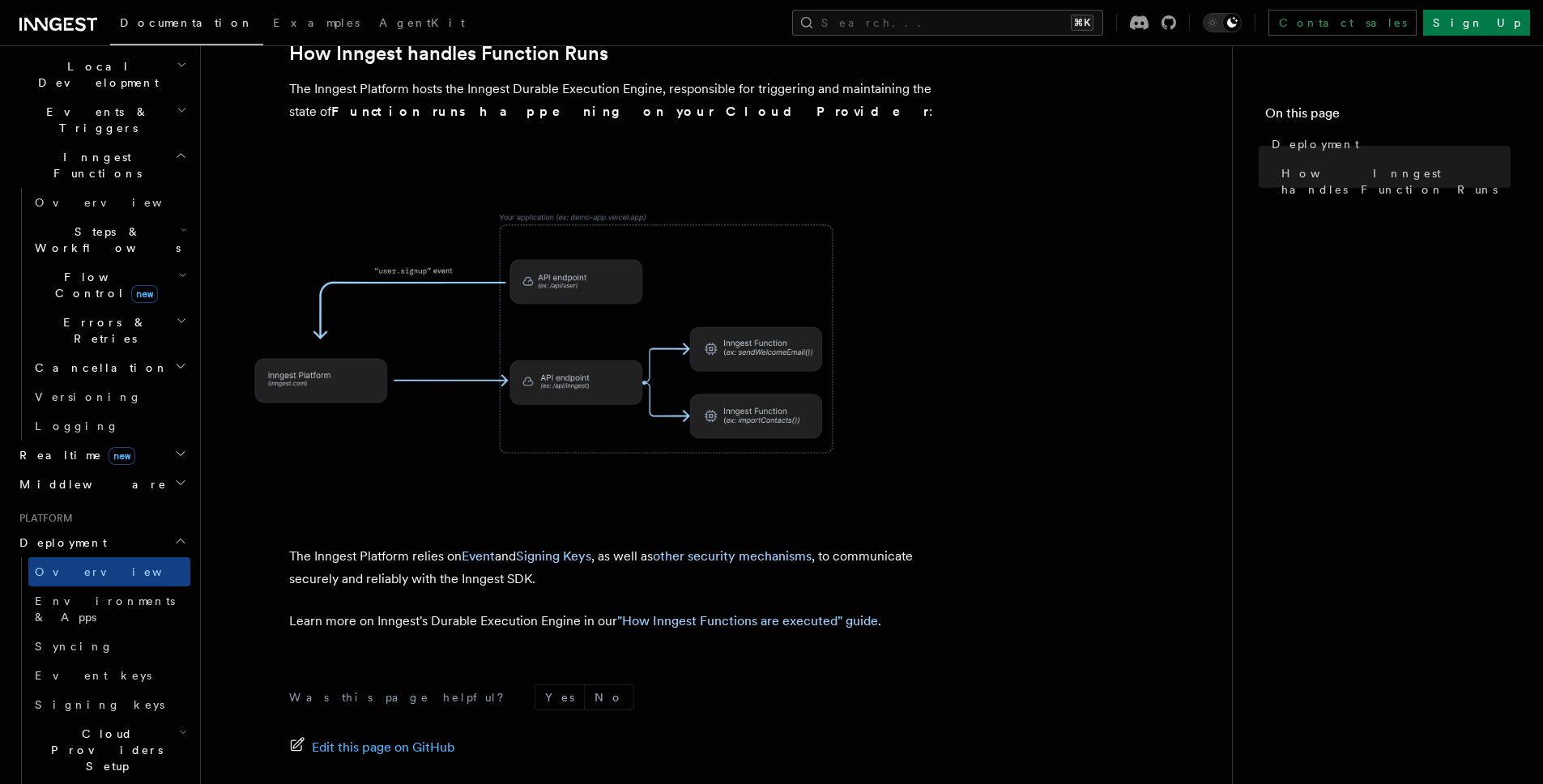
scroll to position [598, 0]
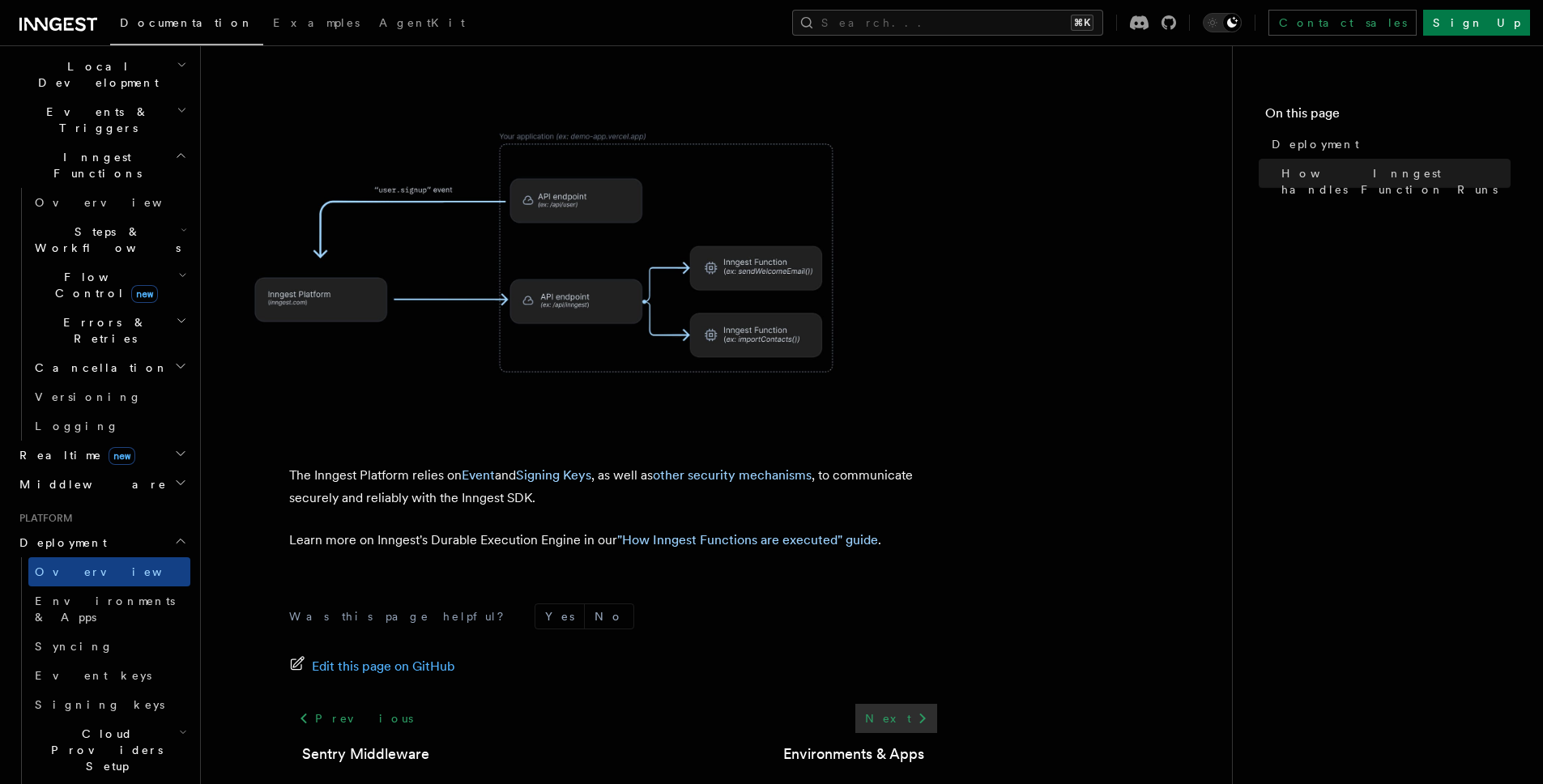
click at [899, 703] on link "Next" at bounding box center [896, 718] width 81 height 30
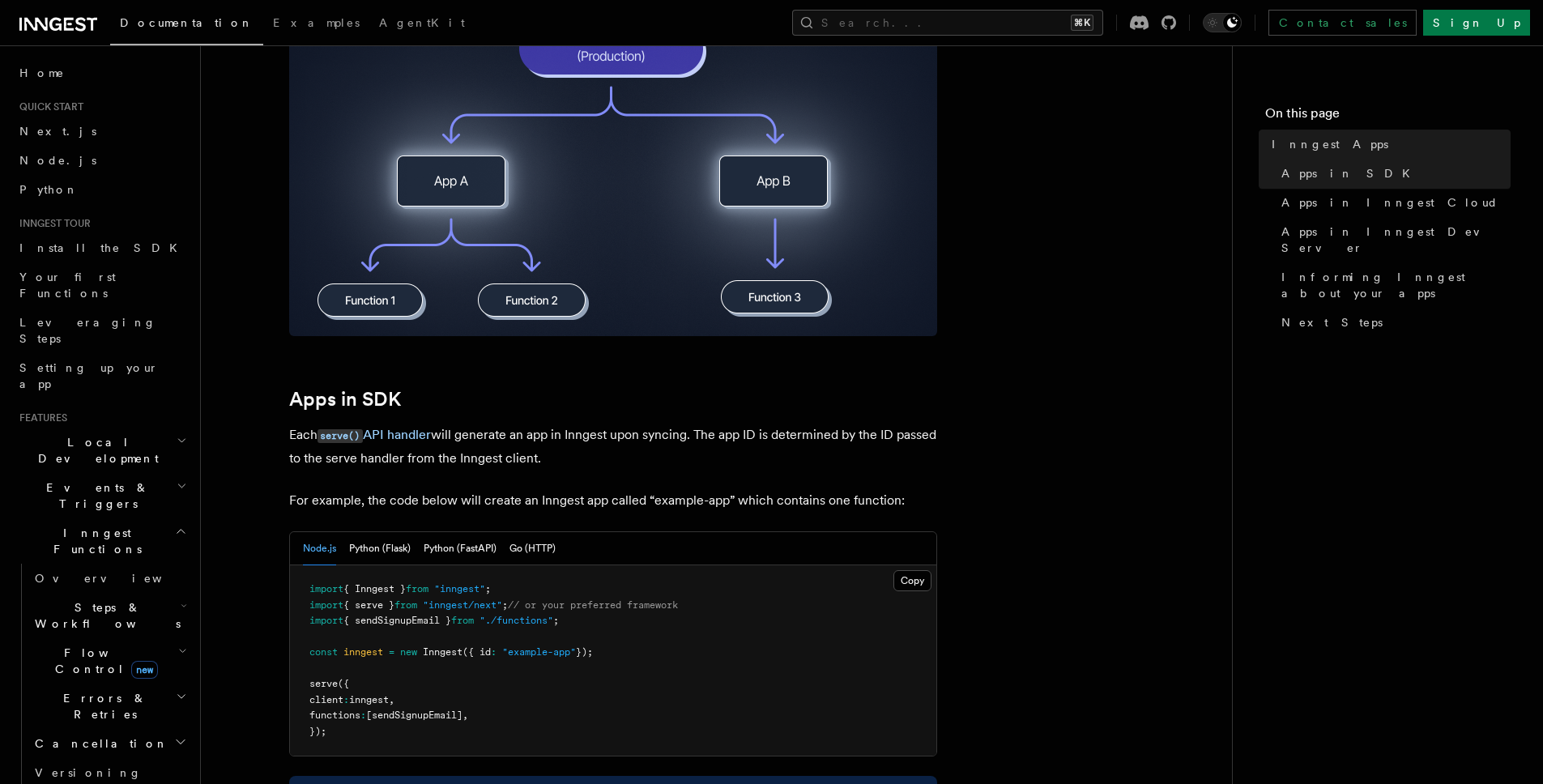
scroll to position [688, 0]
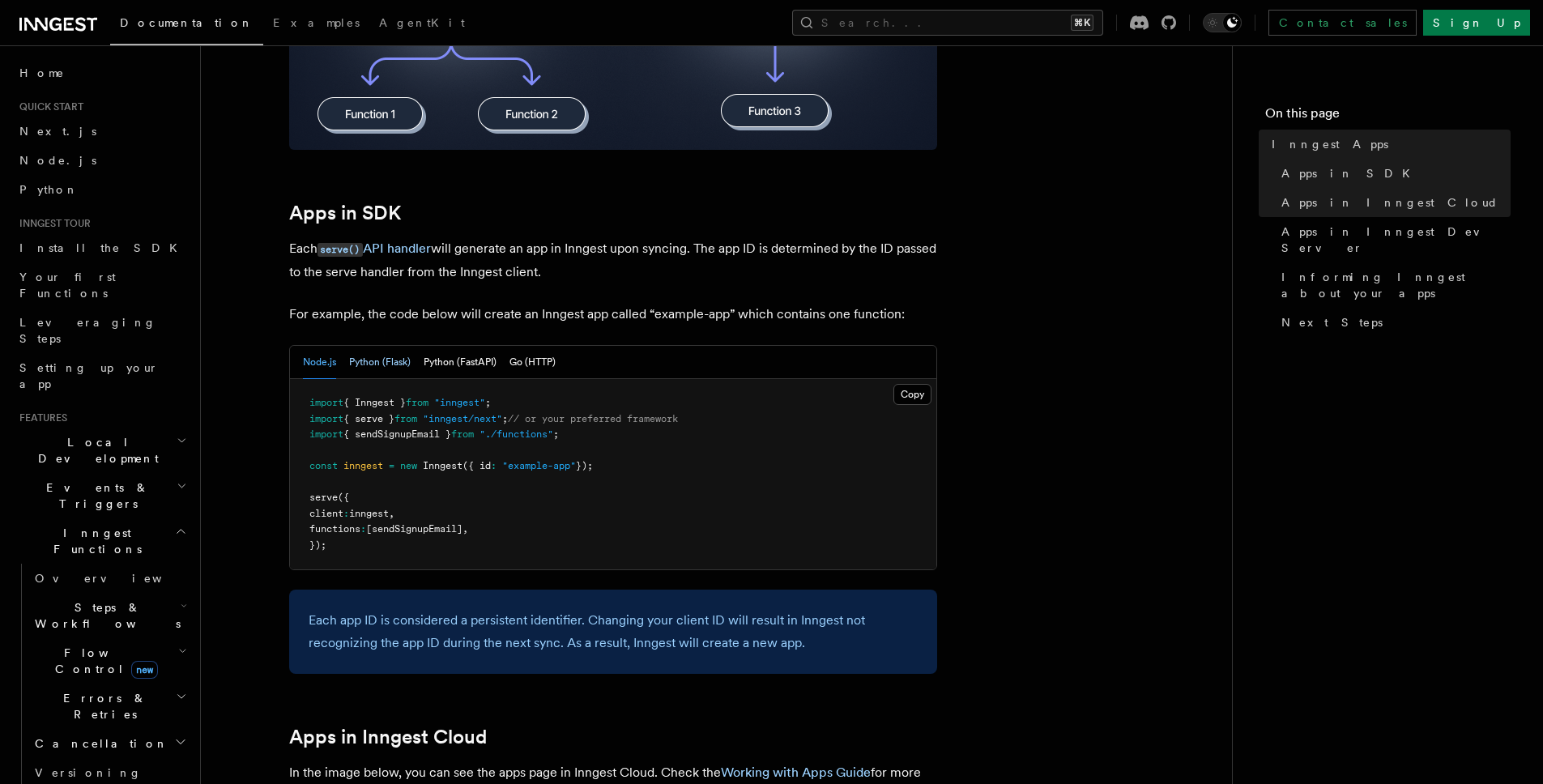
click at [373, 352] on button "Python (Flask)" at bounding box center [379, 362] width 62 height 33
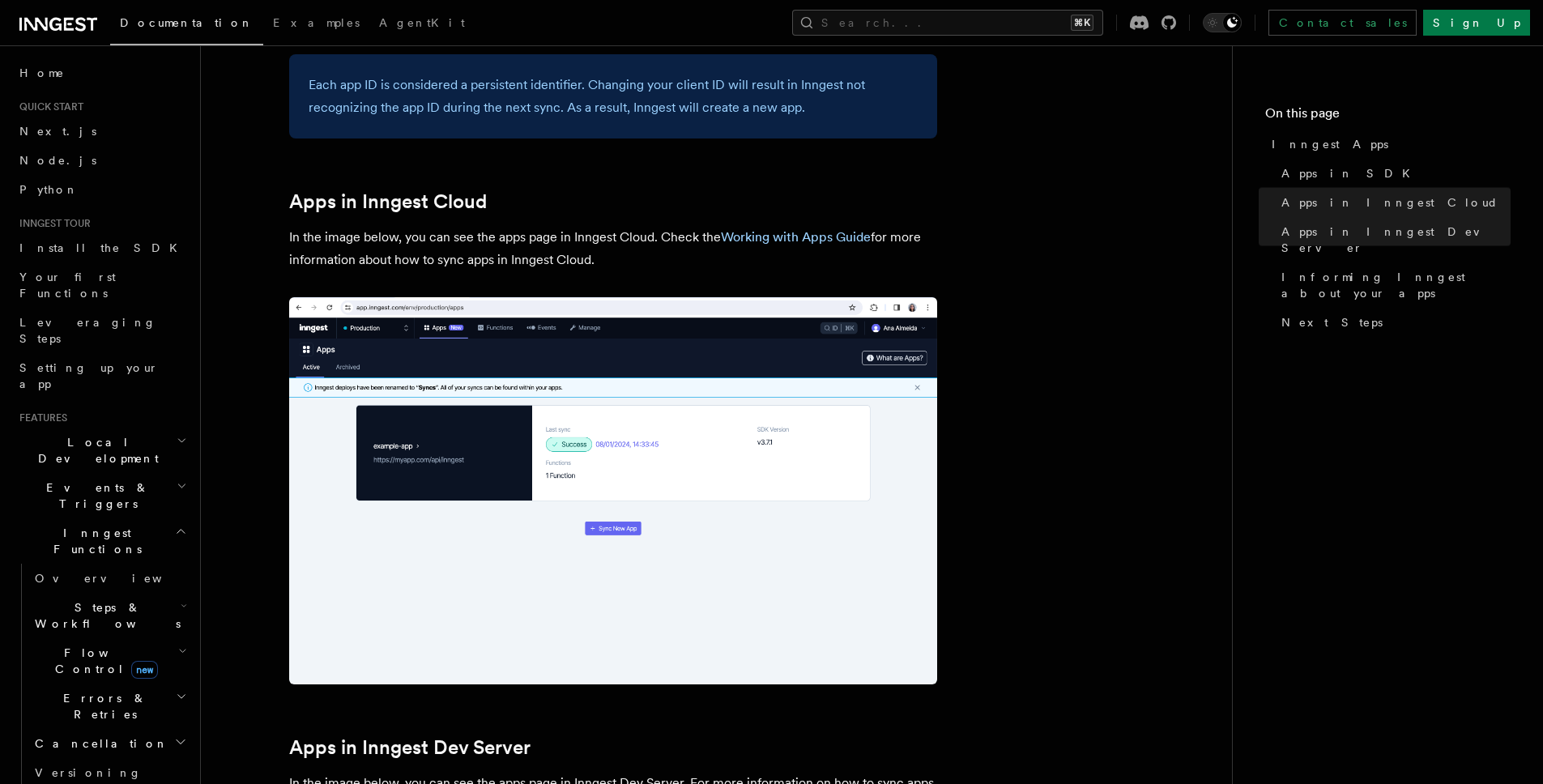
scroll to position [1315, 0]
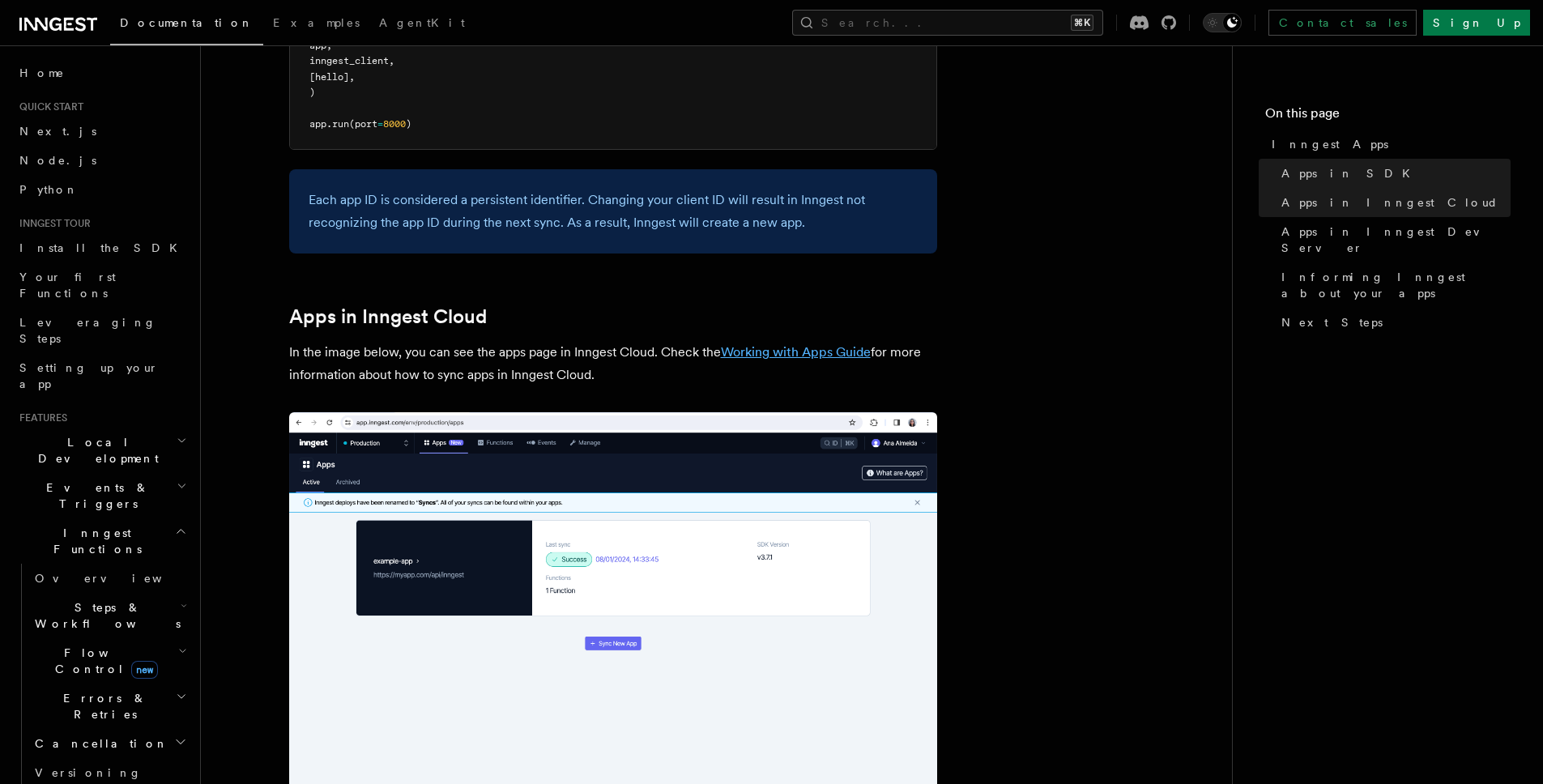
click at [807, 350] on link "Working with Apps Guide" at bounding box center [795, 352] width 149 height 15
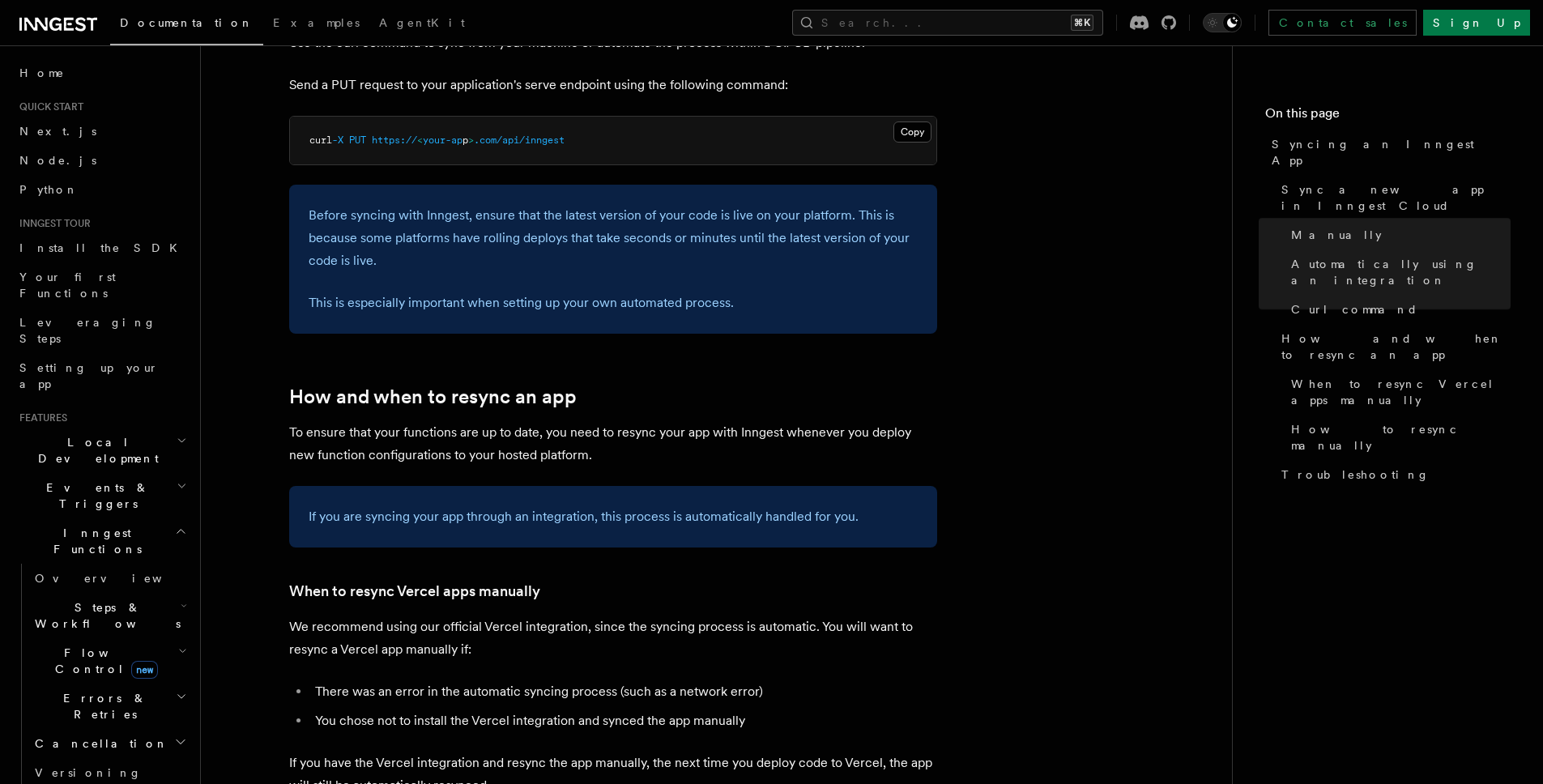
scroll to position [2544, 0]
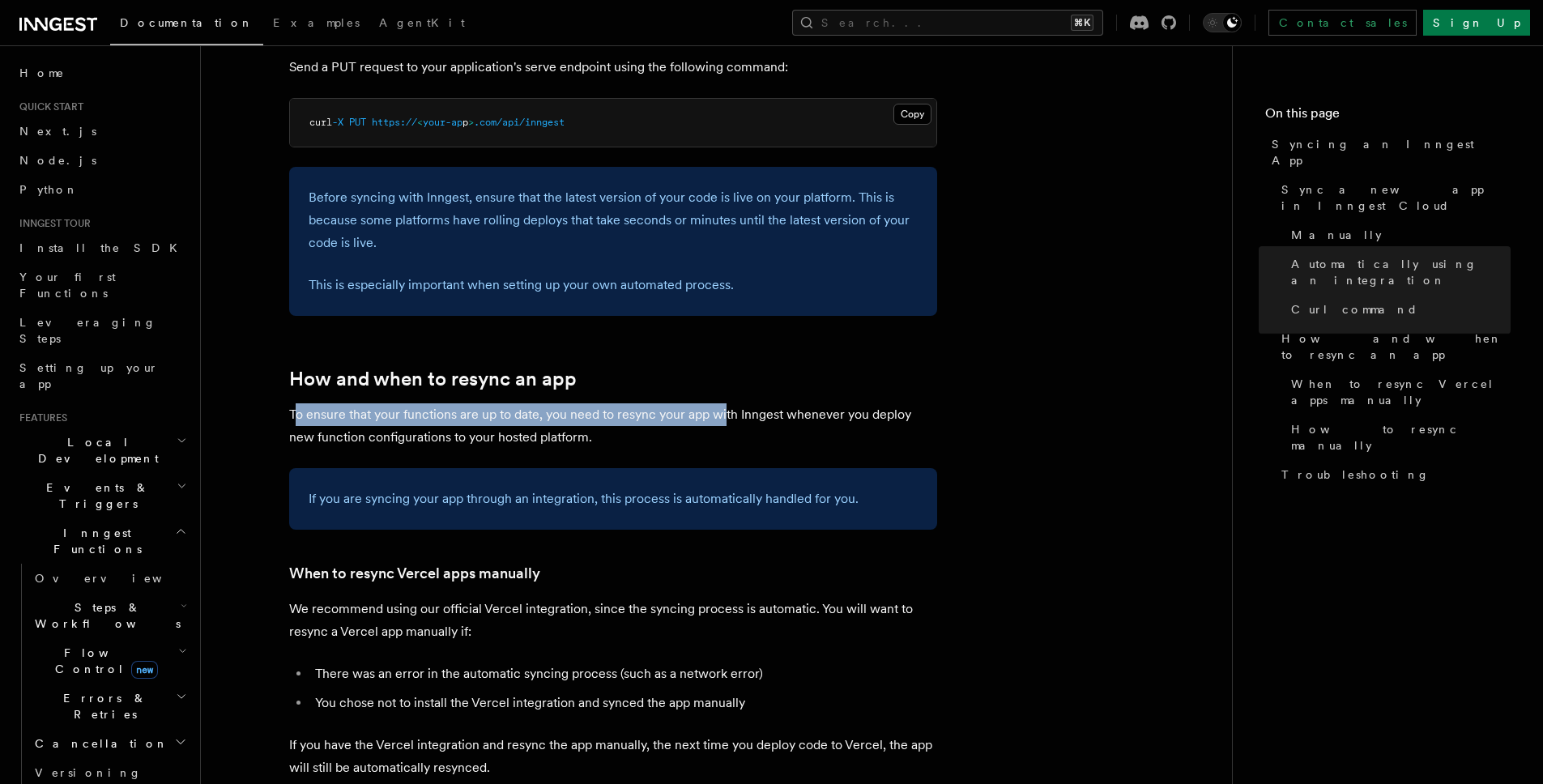
drag, startPoint x: 299, startPoint y: 388, endPoint x: 723, endPoint y: 385, distance: 424.0
click at [723, 404] on p "To ensure that your functions are up to date, you need to resync your app with …" at bounding box center [613, 426] width 648 height 46
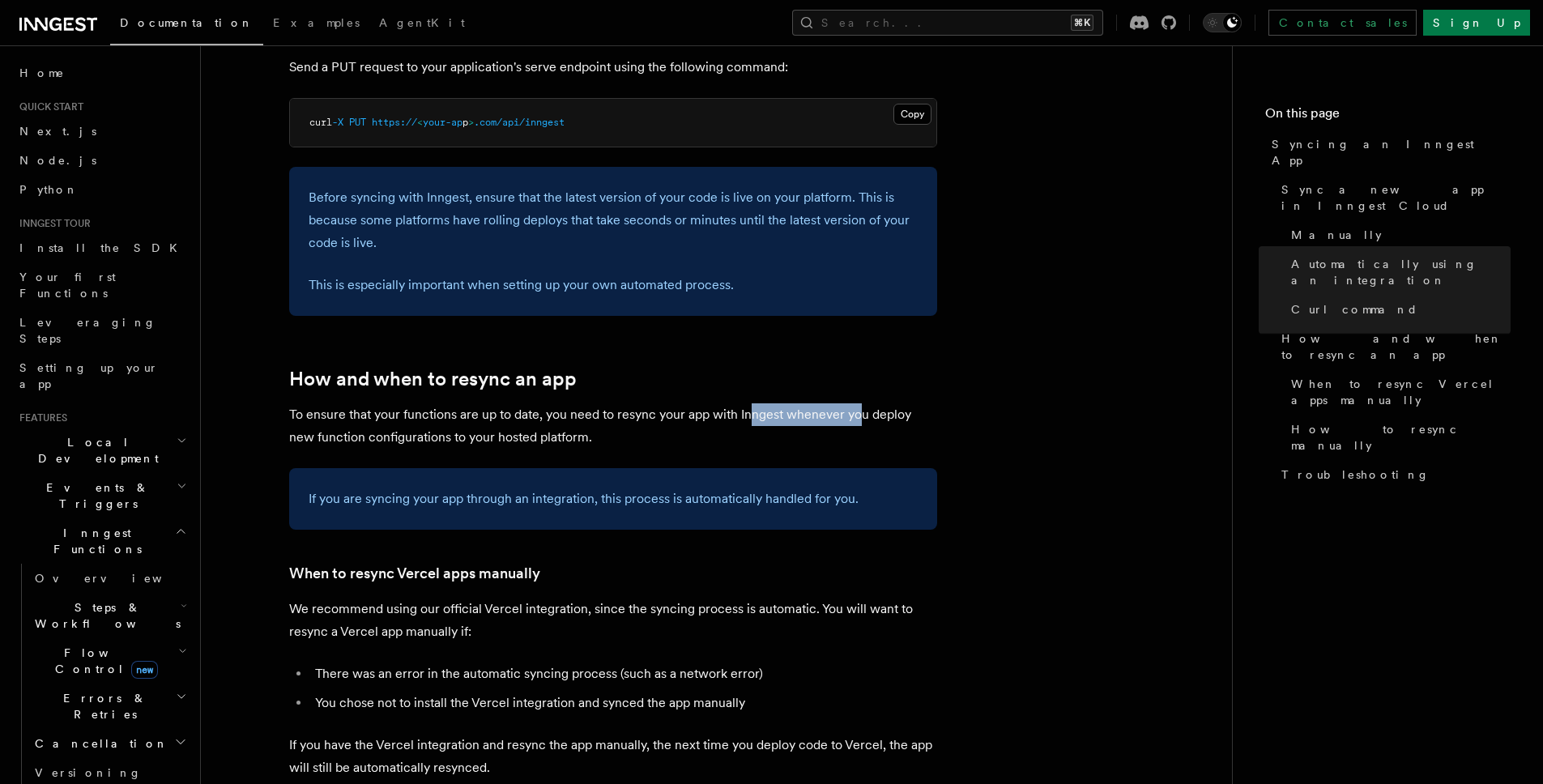
drag, startPoint x: 747, startPoint y: 382, endPoint x: 818, endPoint y: 387, distance: 71.2
click at [876, 404] on p "To ensure that your functions are up to date, you need to resync your app with …" at bounding box center [613, 426] width 648 height 46
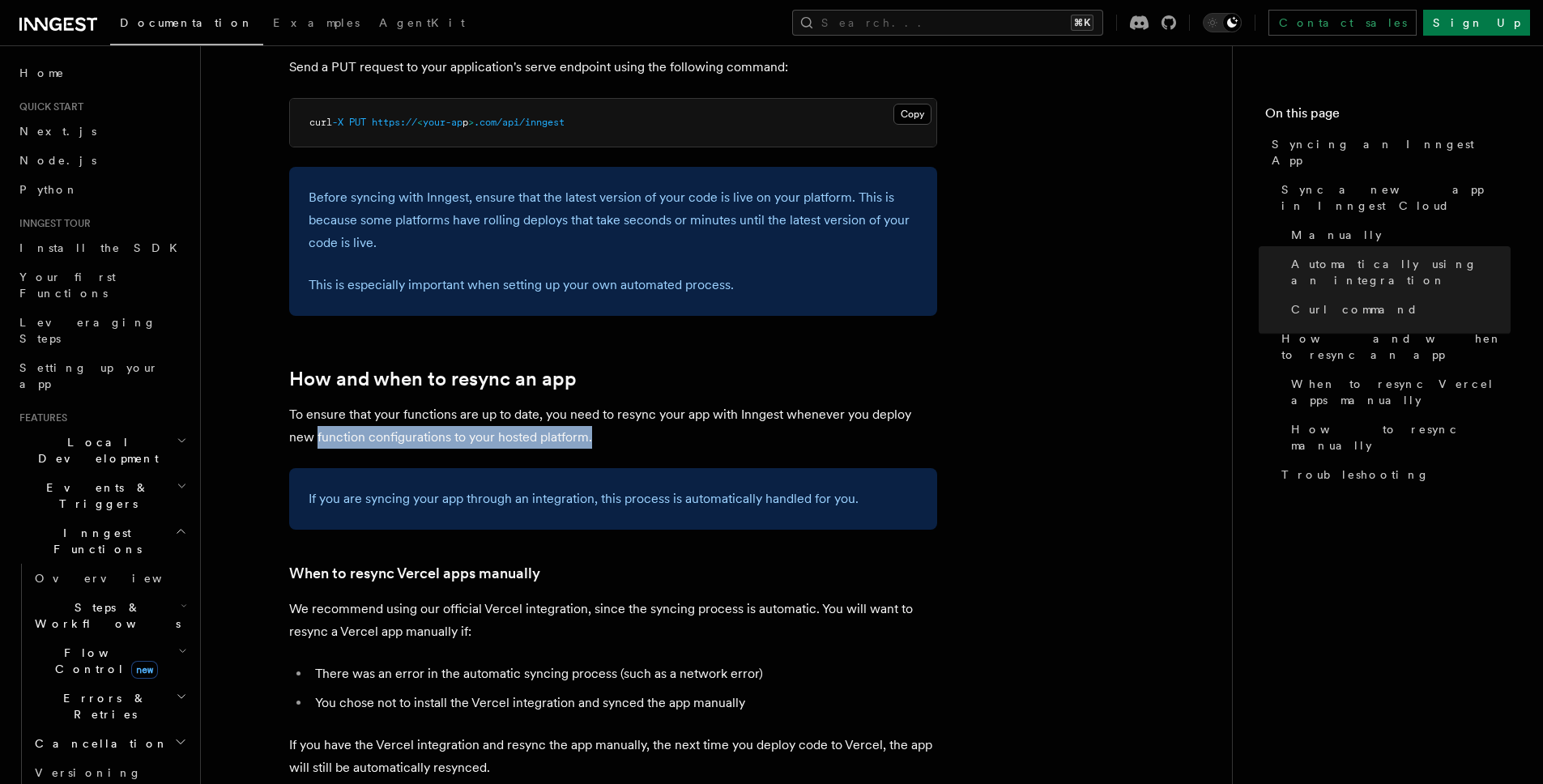
drag, startPoint x: 373, startPoint y: 405, endPoint x: 676, endPoint y: 406, distance: 303.0
click at [655, 406] on article "Platform Deployment Syncing an Inngest App After deploying your code to a hosti…" at bounding box center [716, 197] width 979 height 5339
click at [693, 405] on p "To ensure that your functions are up to date, you need to resync your app with …" at bounding box center [613, 426] width 648 height 46
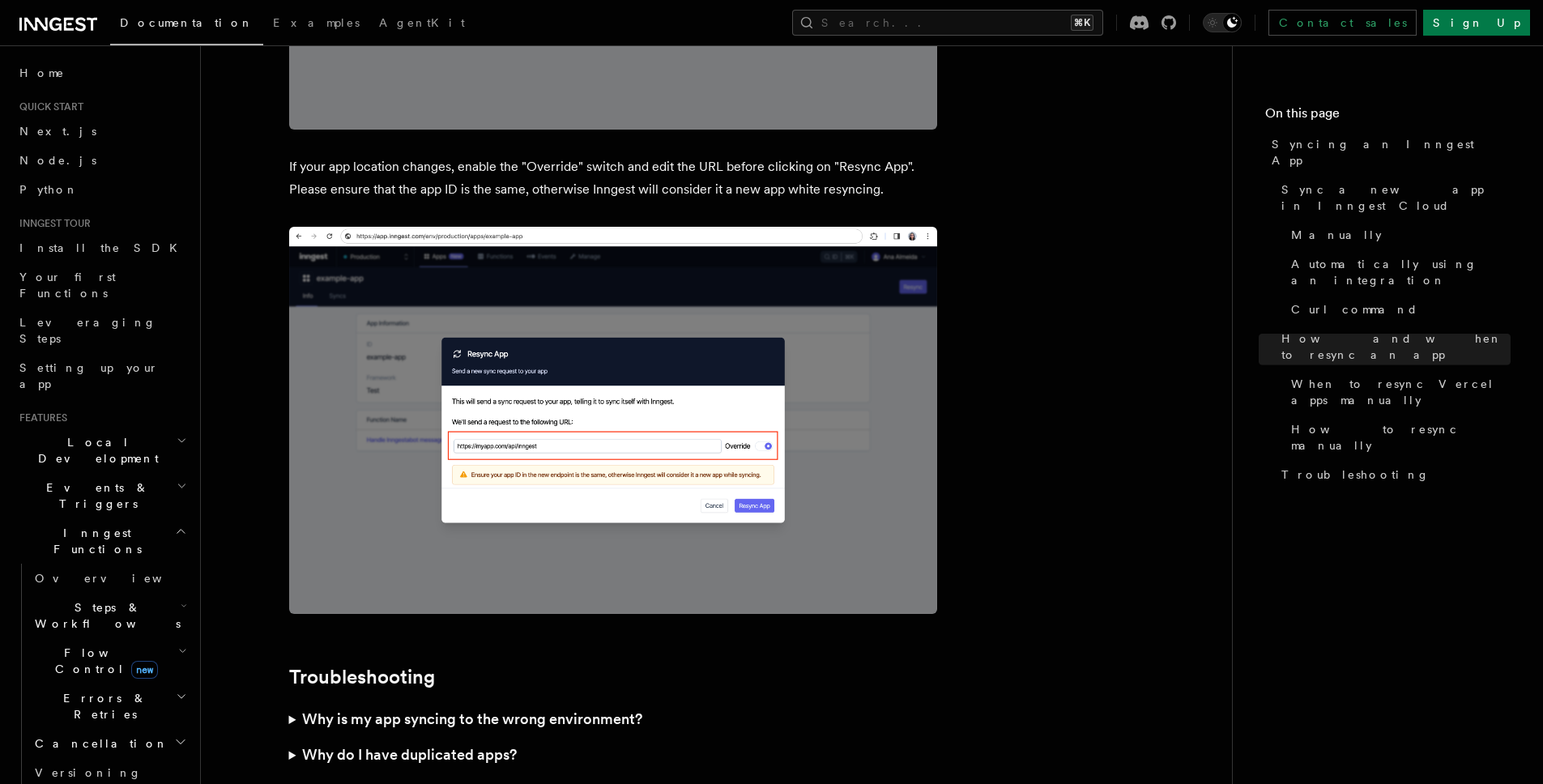
scroll to position [4594, 0]
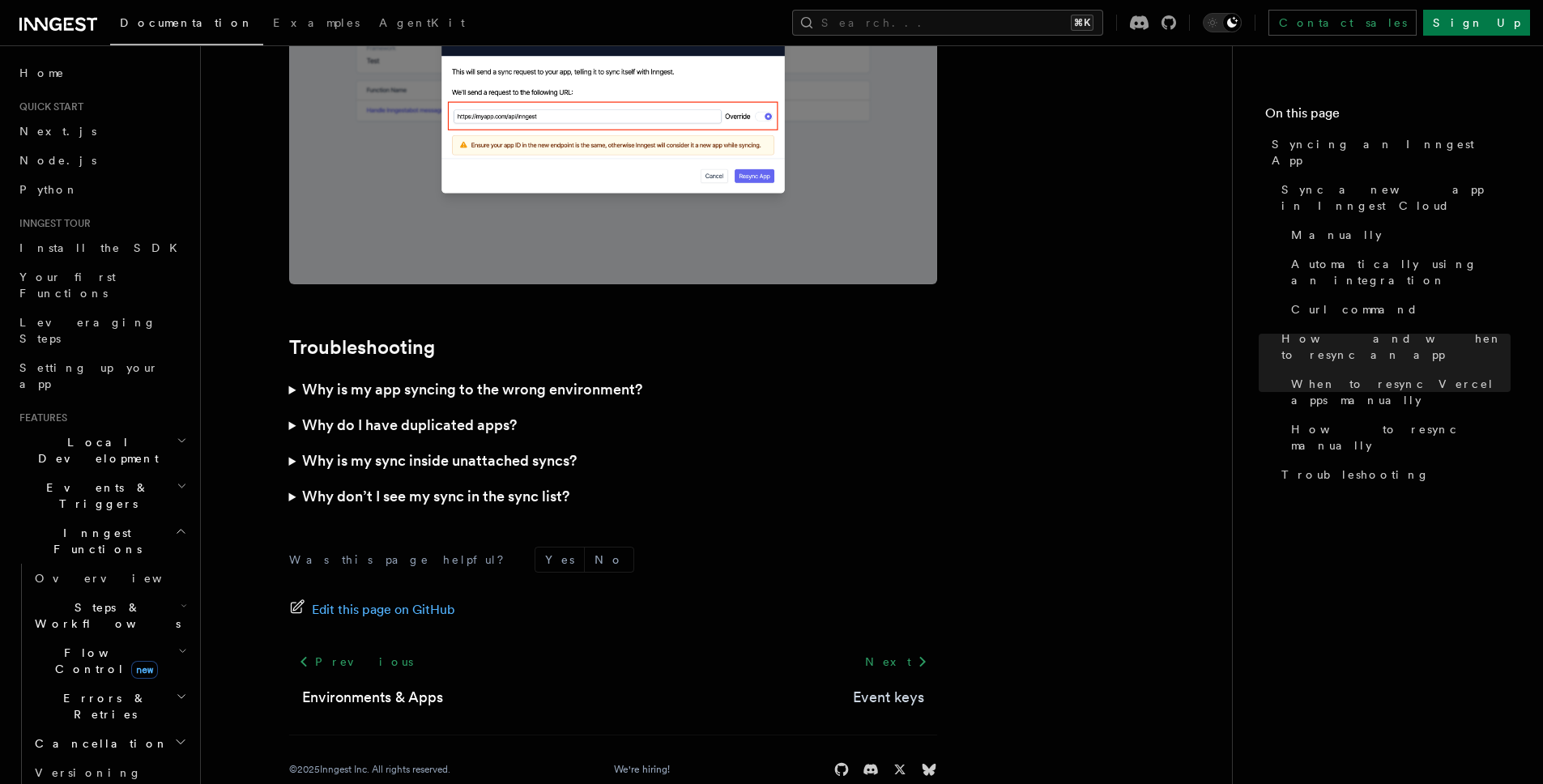
click at [873, 686] on link "Event keys" at bounding box center [889, 696] width 72 height 22
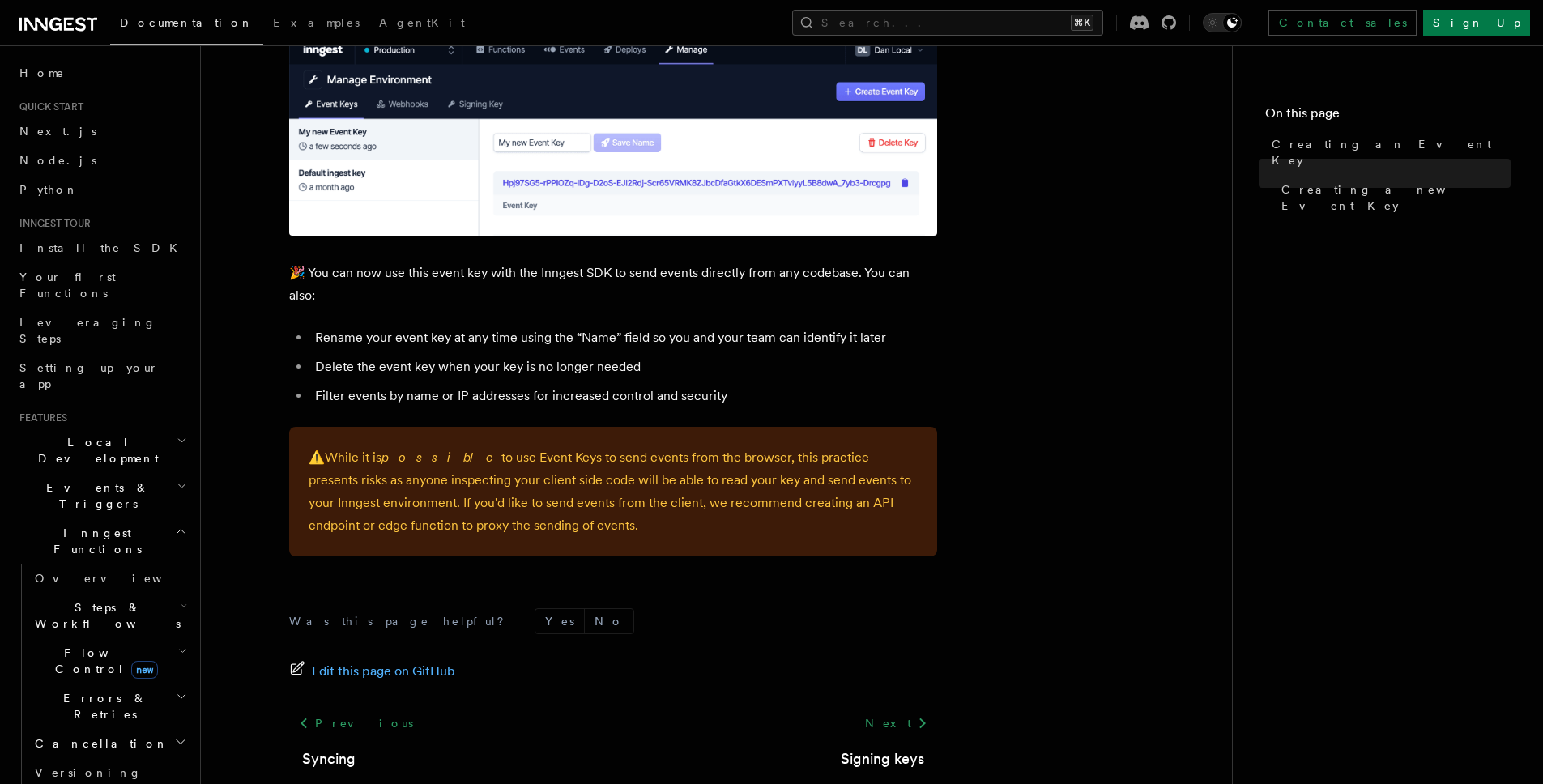
scroll to position [1043, 0]
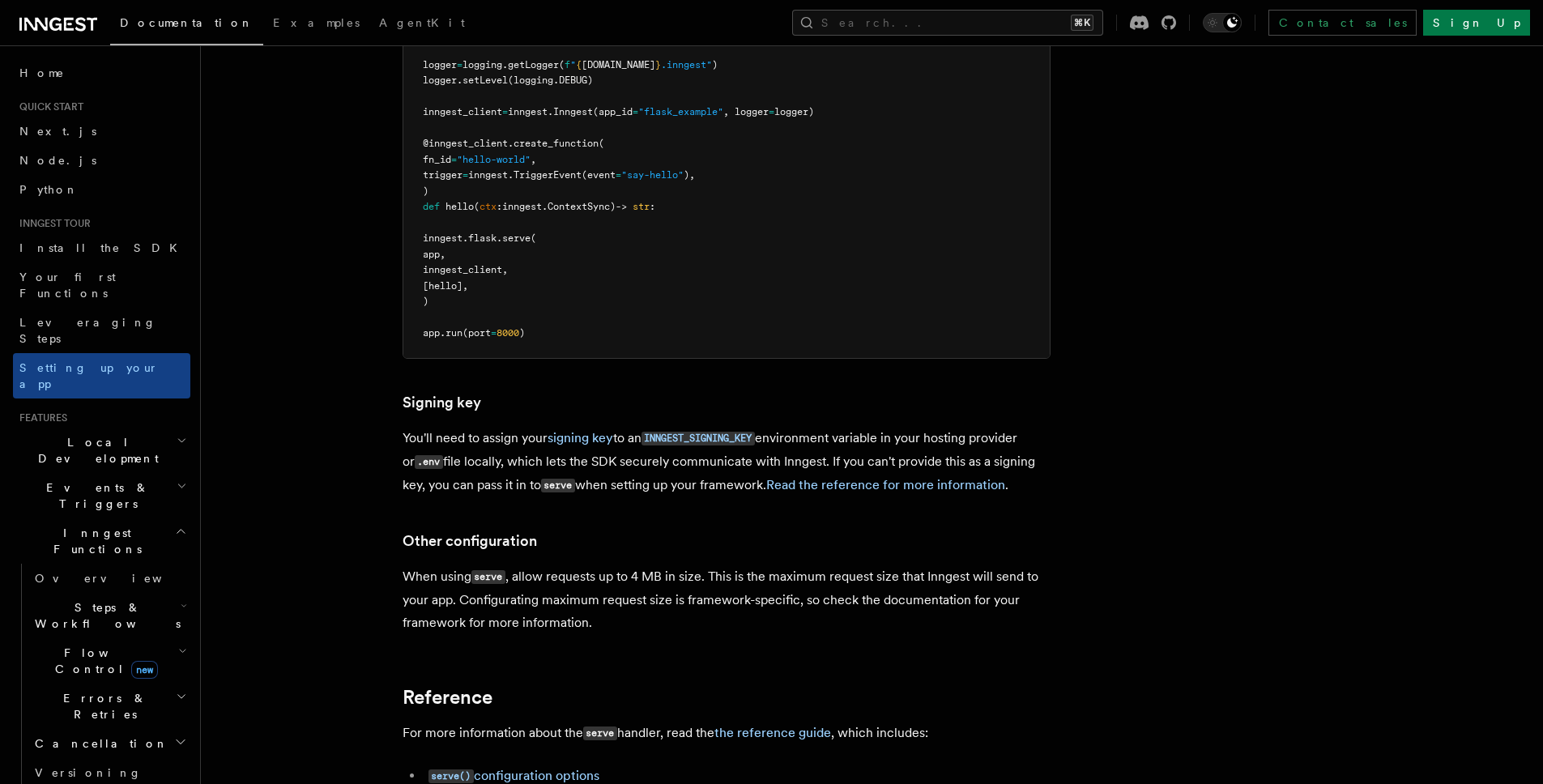
scroll to position [1049, 0]
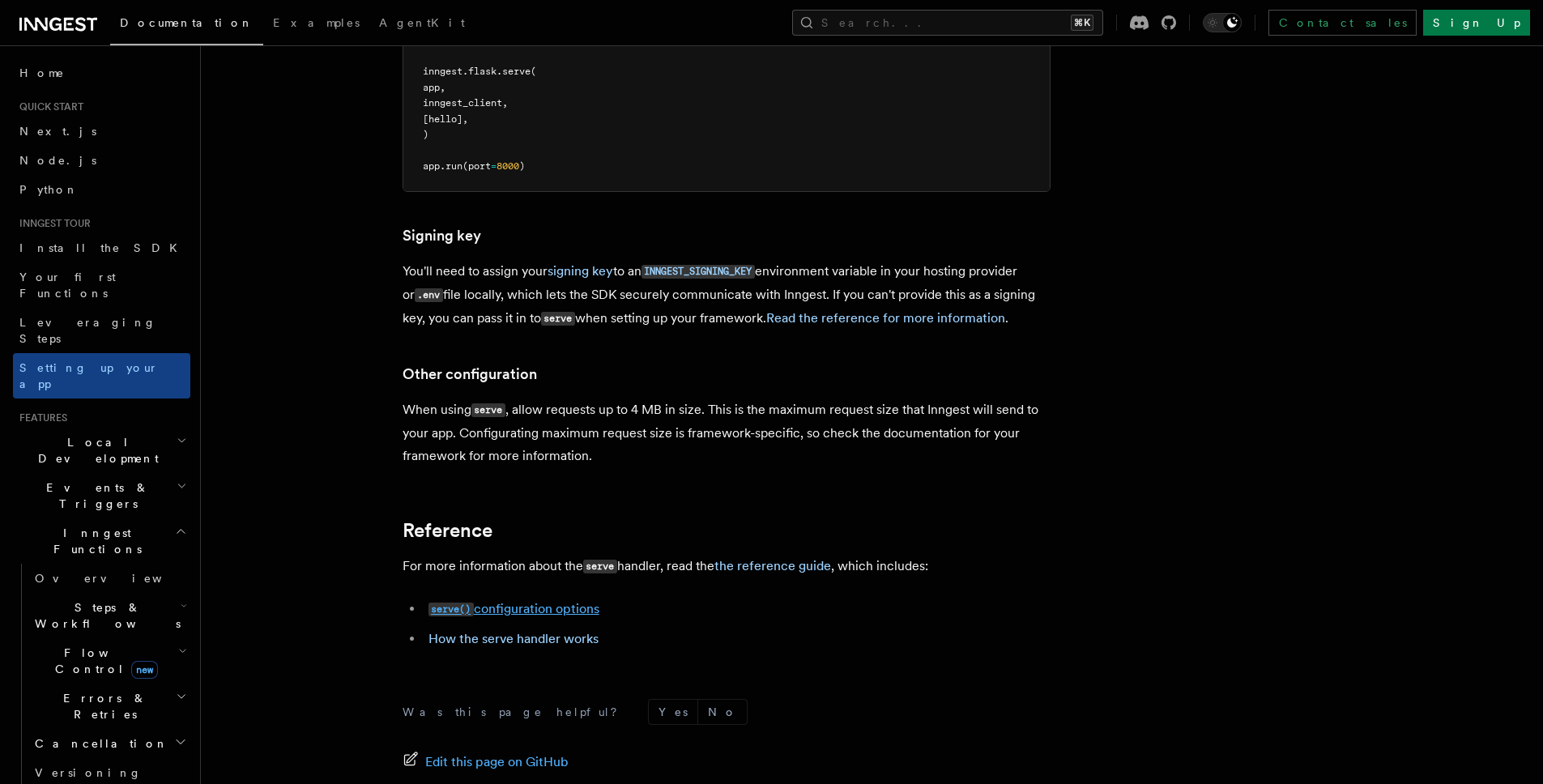
click at [578, 601] on link "serve() configuration options" at bounding box center [514, 608] width 171 height 15
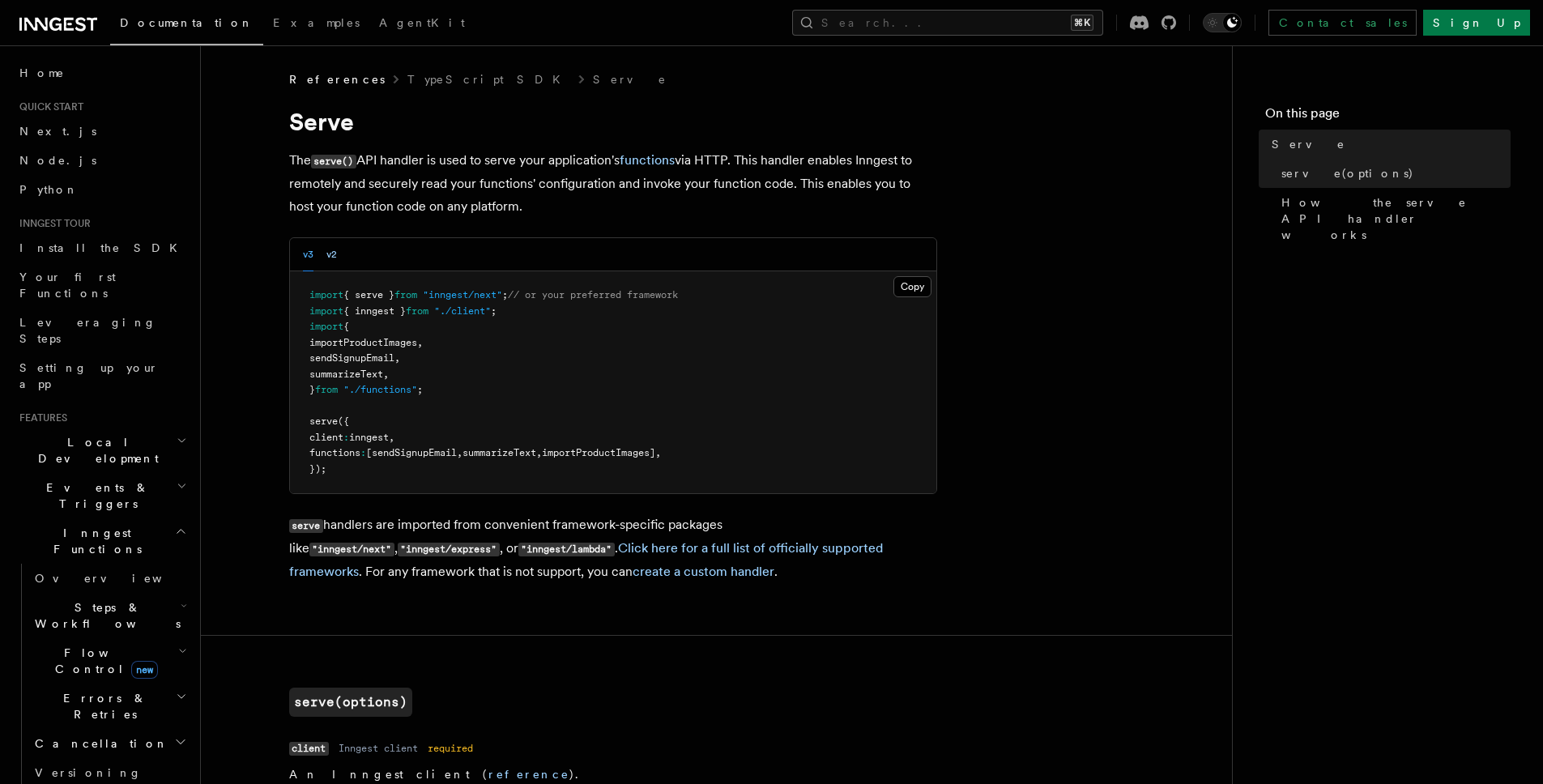
click at [334, 251] on button "v2" at bounding box center [332, 254] width 11 height 33
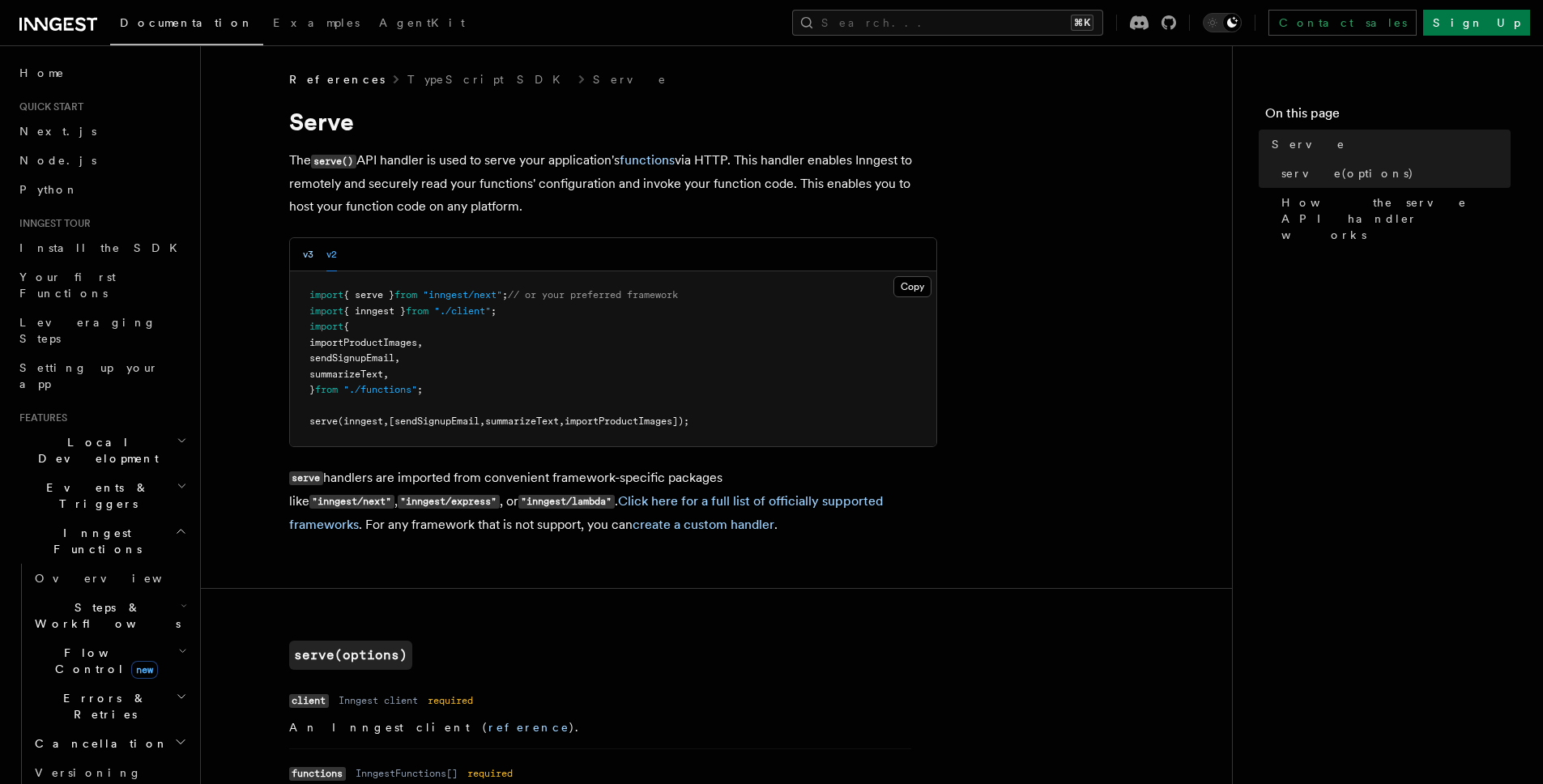
click at [309, 257] on button "v3" at bounding box center [308, 254] width 11 height 33
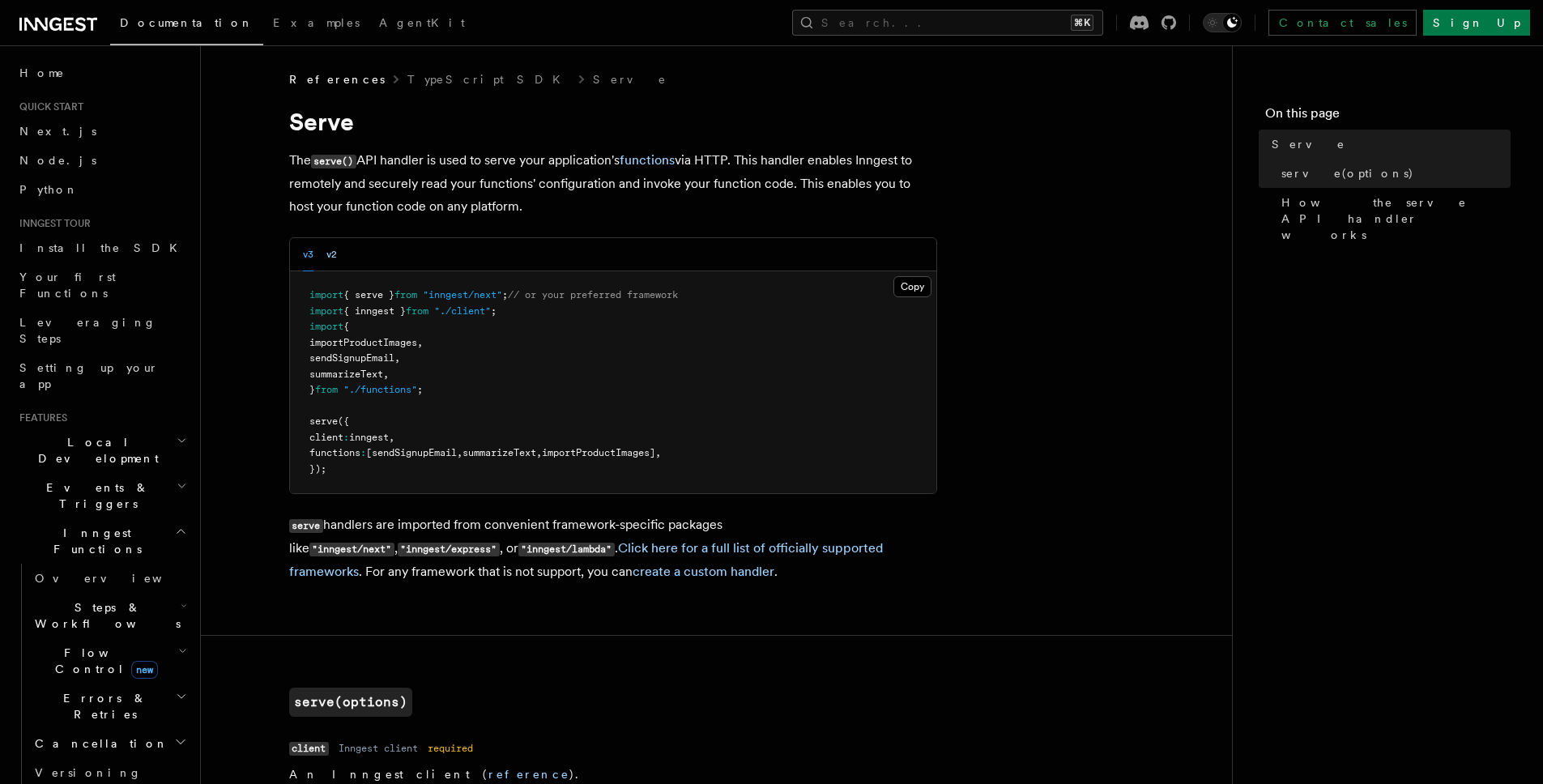
click at [327, 256] on button "v2" at bounding box center [332, 254] width 11 height 33
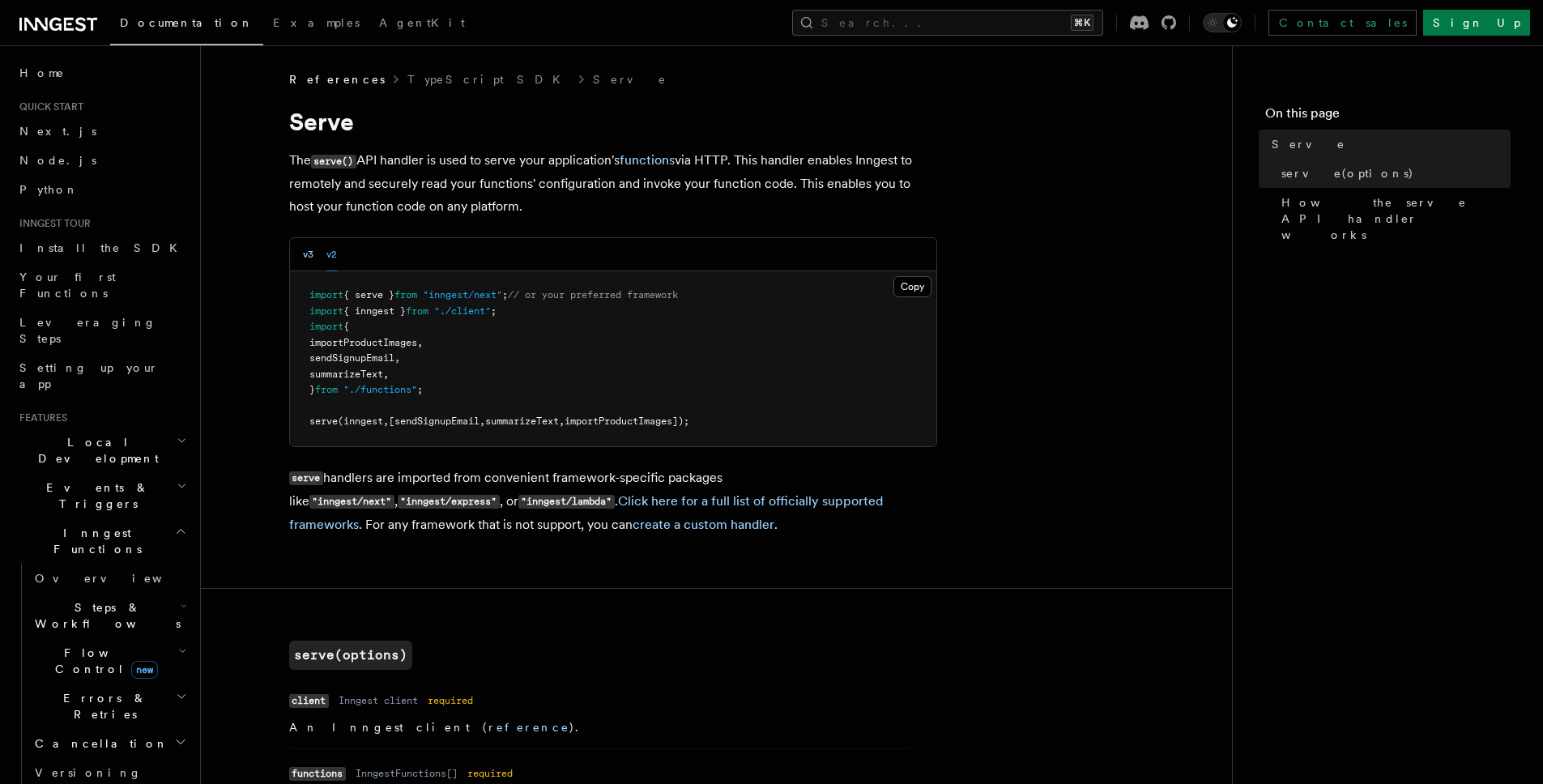
click at [311, 255] on button "v3" at bounding box center [308, 254] width 11 height 33
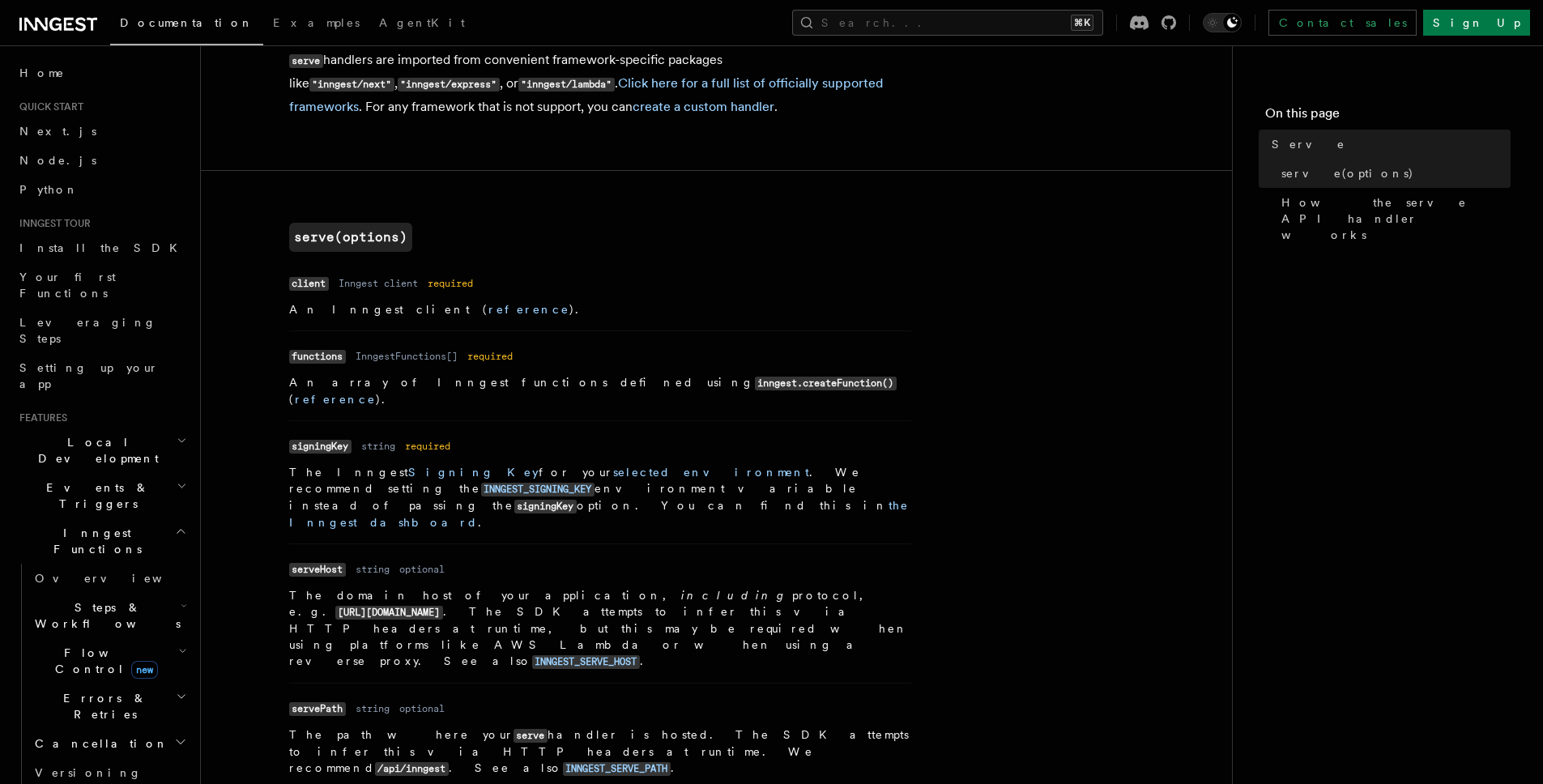
scroll to position [595, 0]
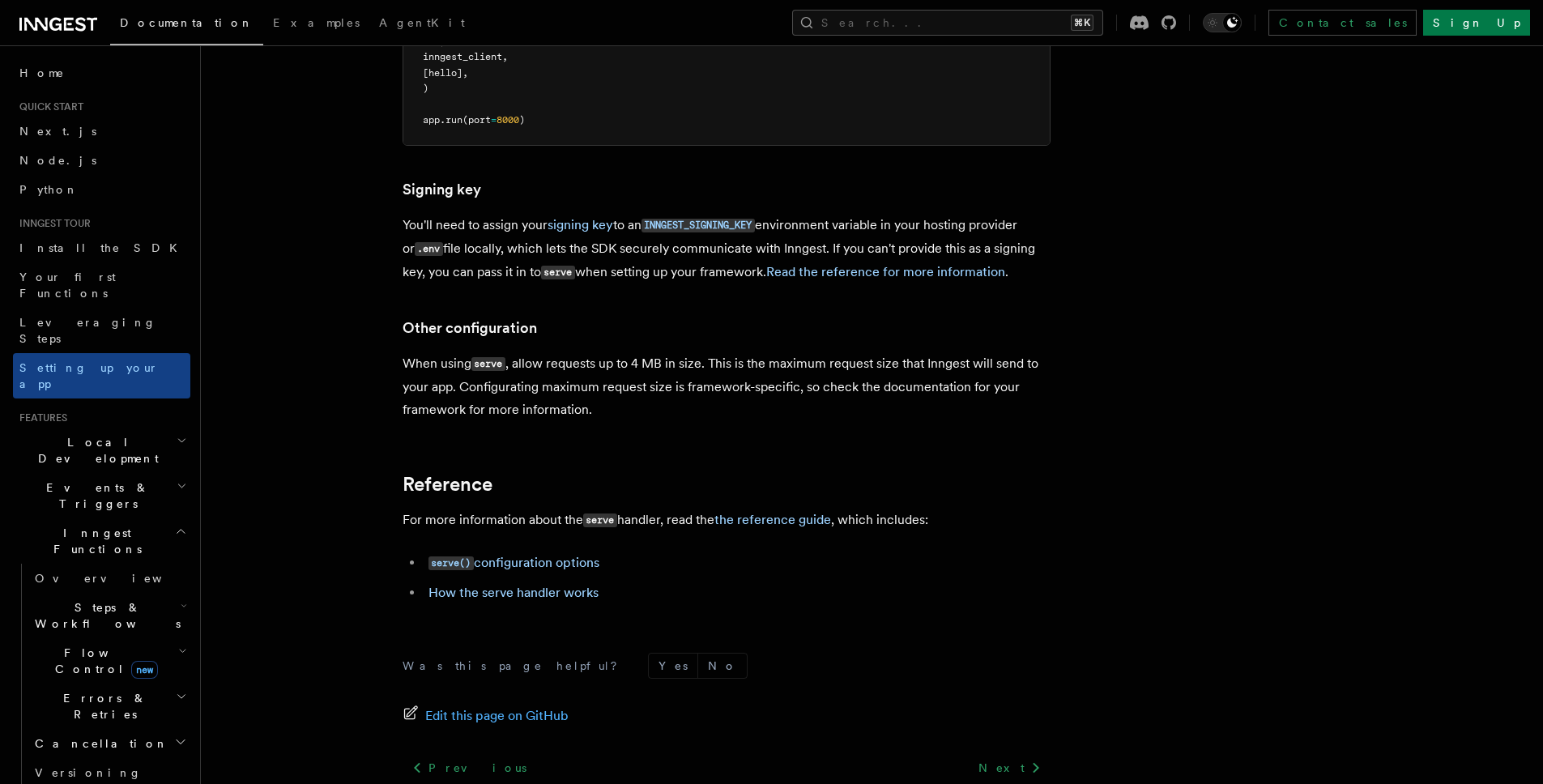
scroll to position [1146, 0]
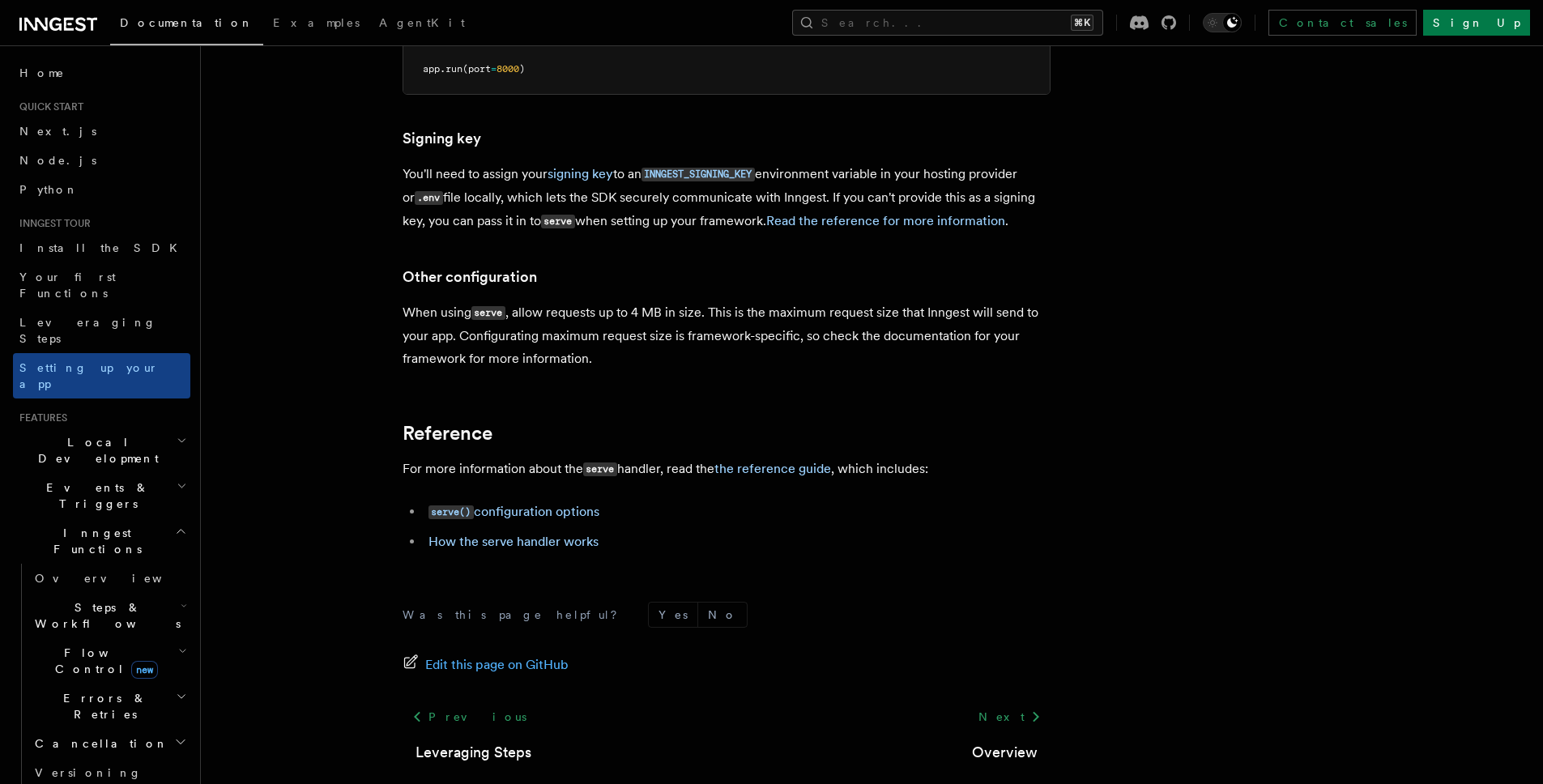
click at [120, 473] on h2 "Events & Triggers" at bounding box center [101, 495] width 177 height 46
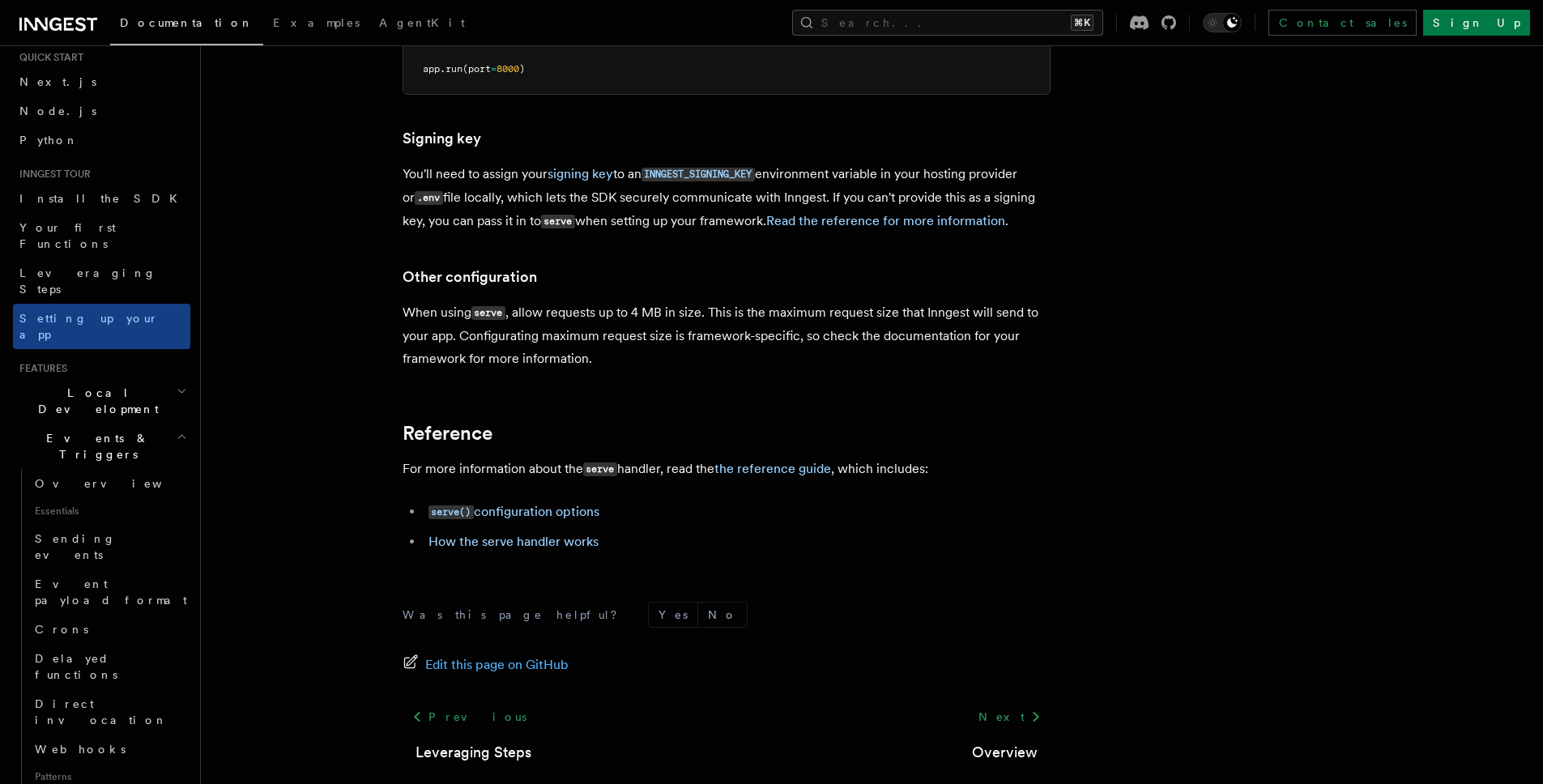
scroll to position [81, 0]
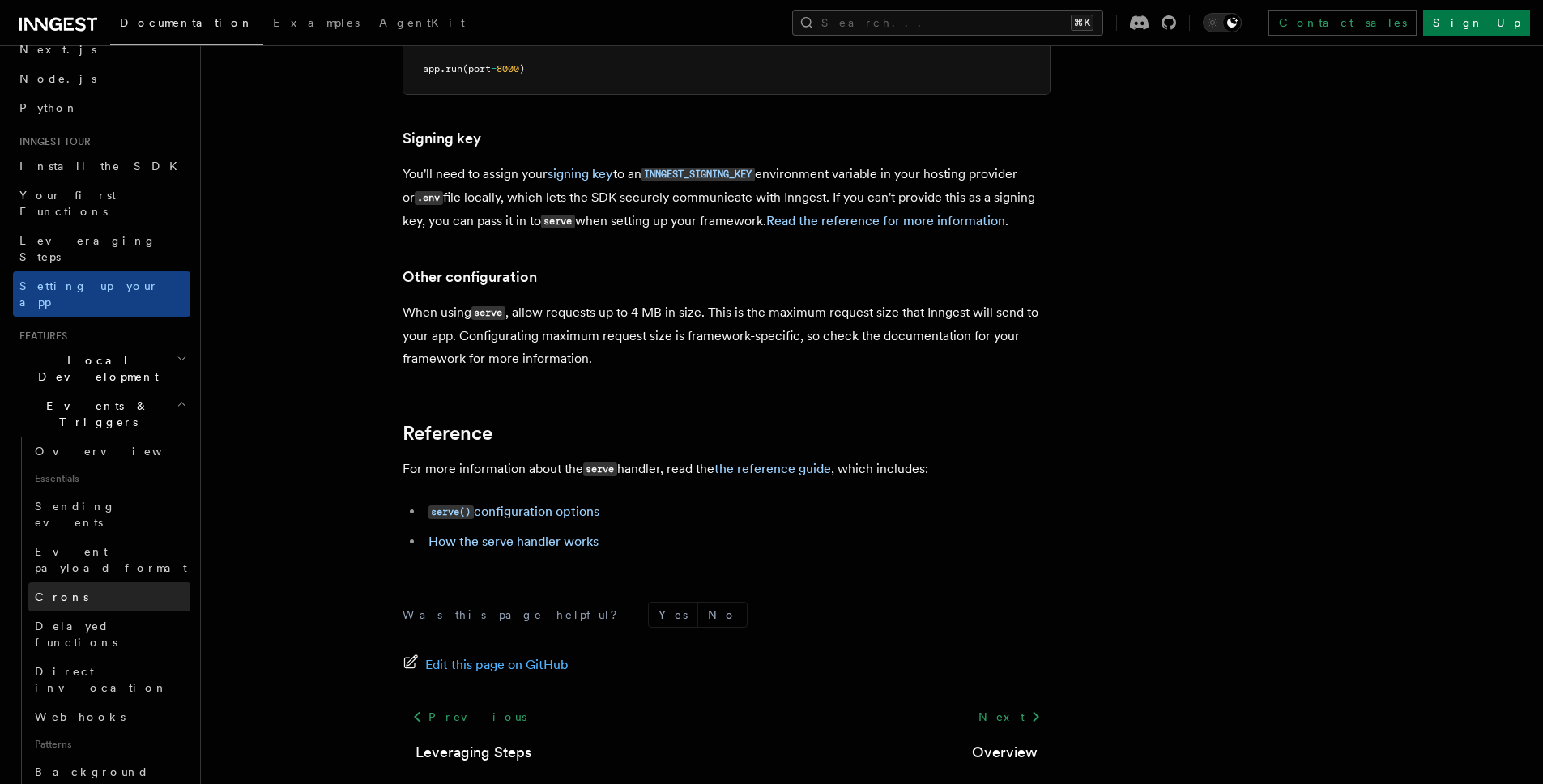
click at [54, 591] on span "Crons" at bounding box center [62, 597] width 54 height 13
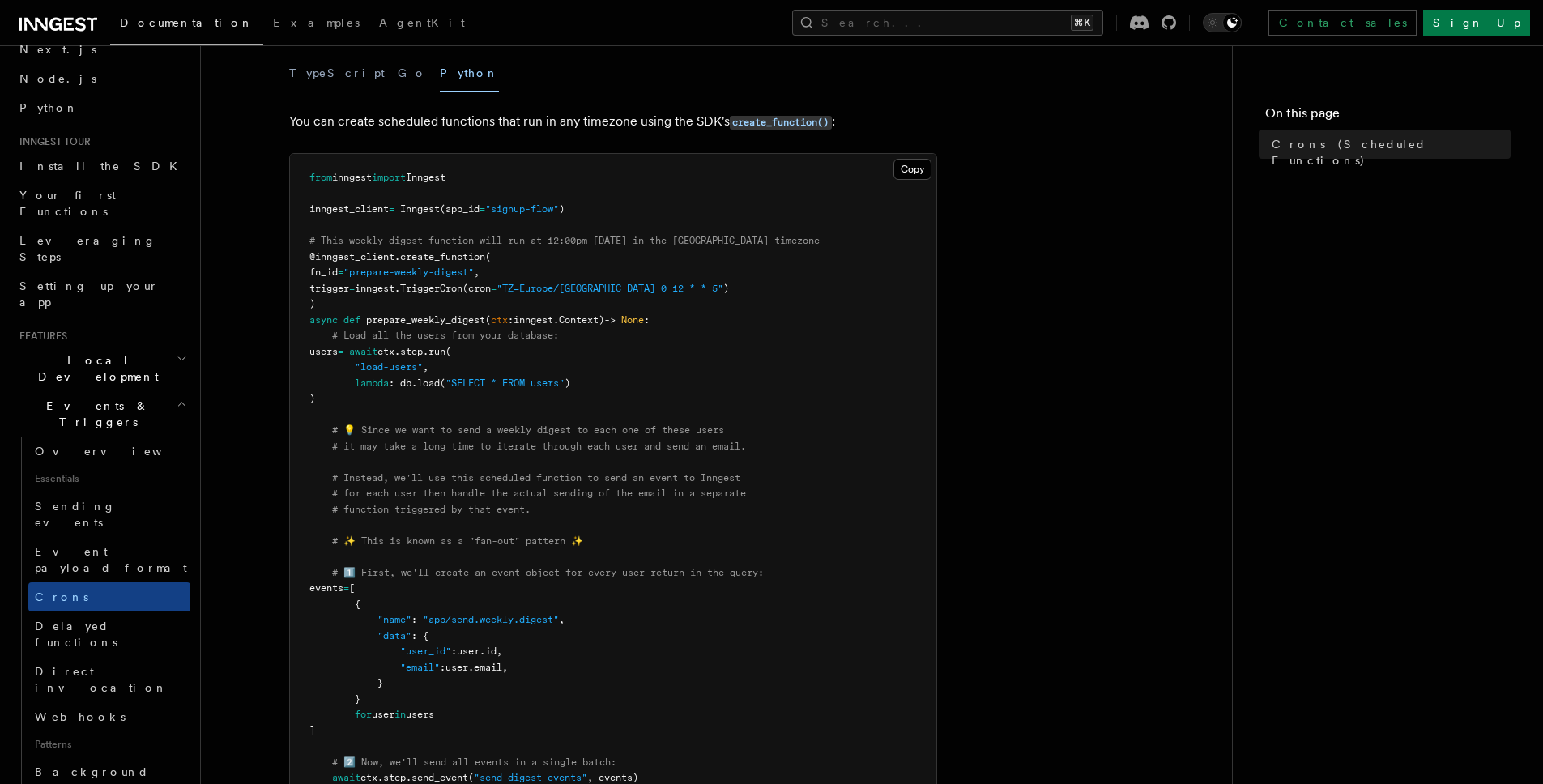
scroll to position [143, 0]
